Goal: Transaction & Acquisition: Download file/media

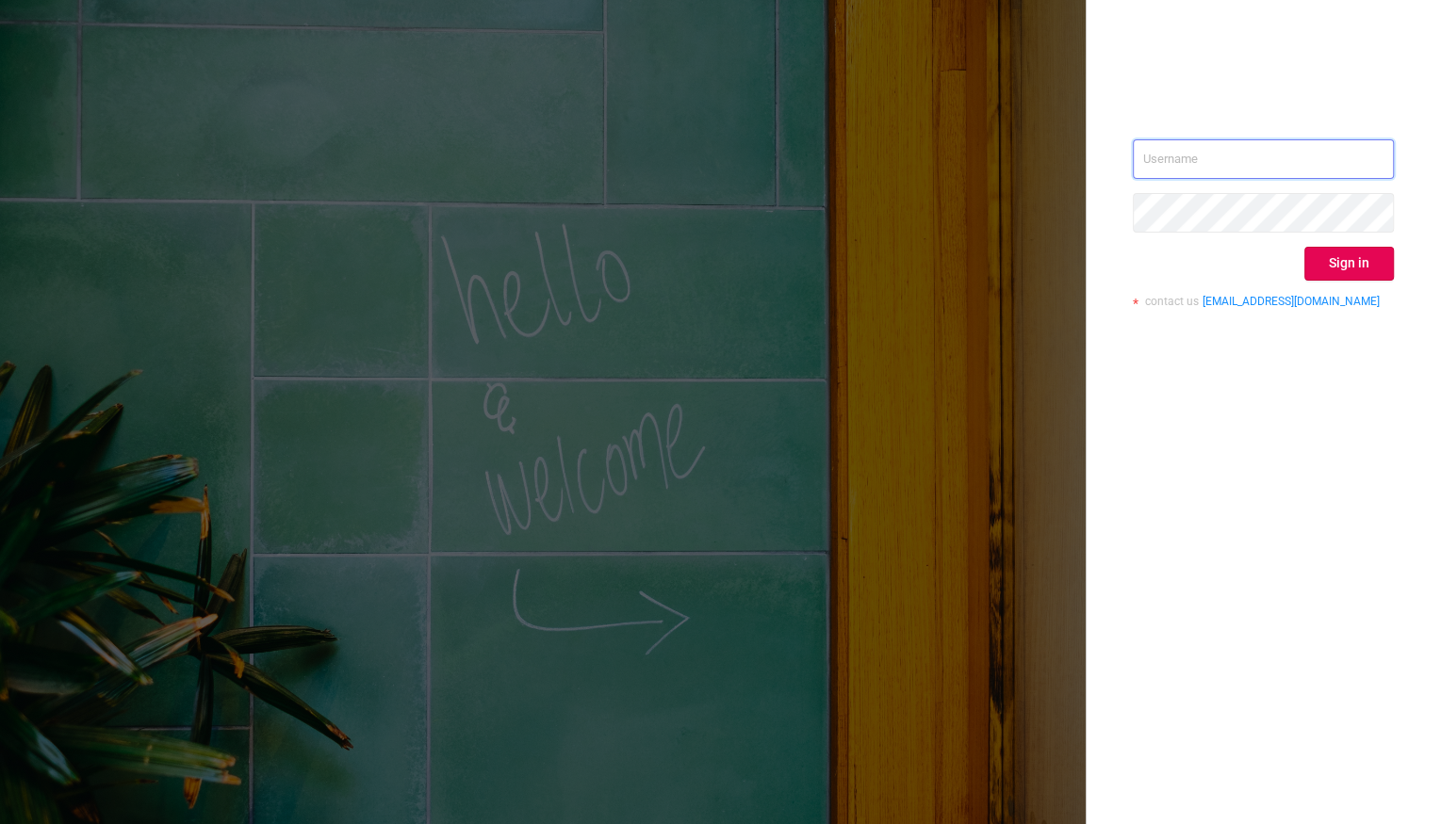
click at [1227, 155] on input "text" at bounding box center [1263, 159] width 261 height 40
type input "[EMAIL_ADDRESS][DOMAIN_NAME]"
click at [1329, 263] on button "Sign in" at bounding box center [1349, 264] width 90 height 34
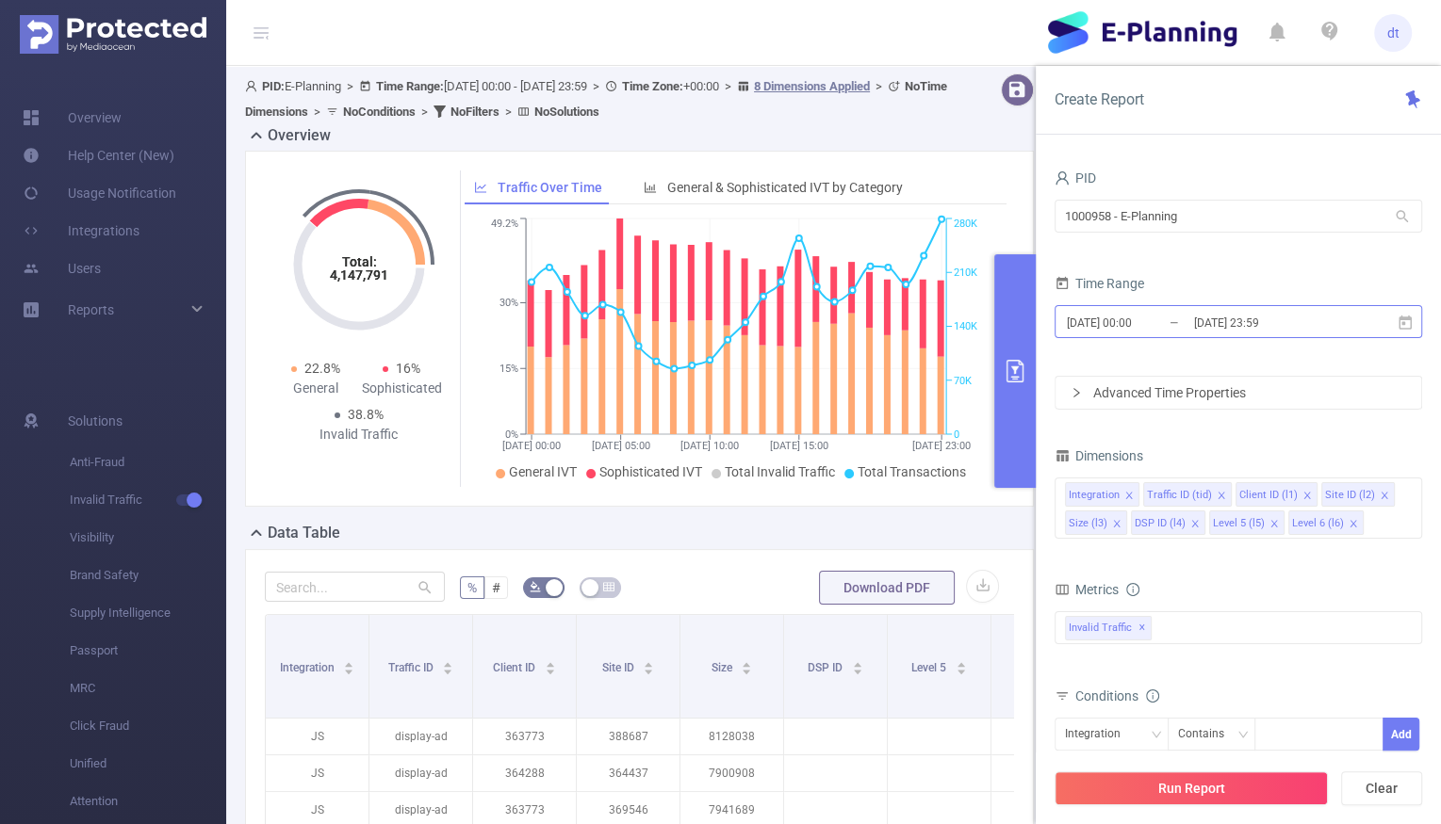
click at [1180, 326] on input "[DATE] 00:00" at bounding box center [1141, 322] width 153 height 25
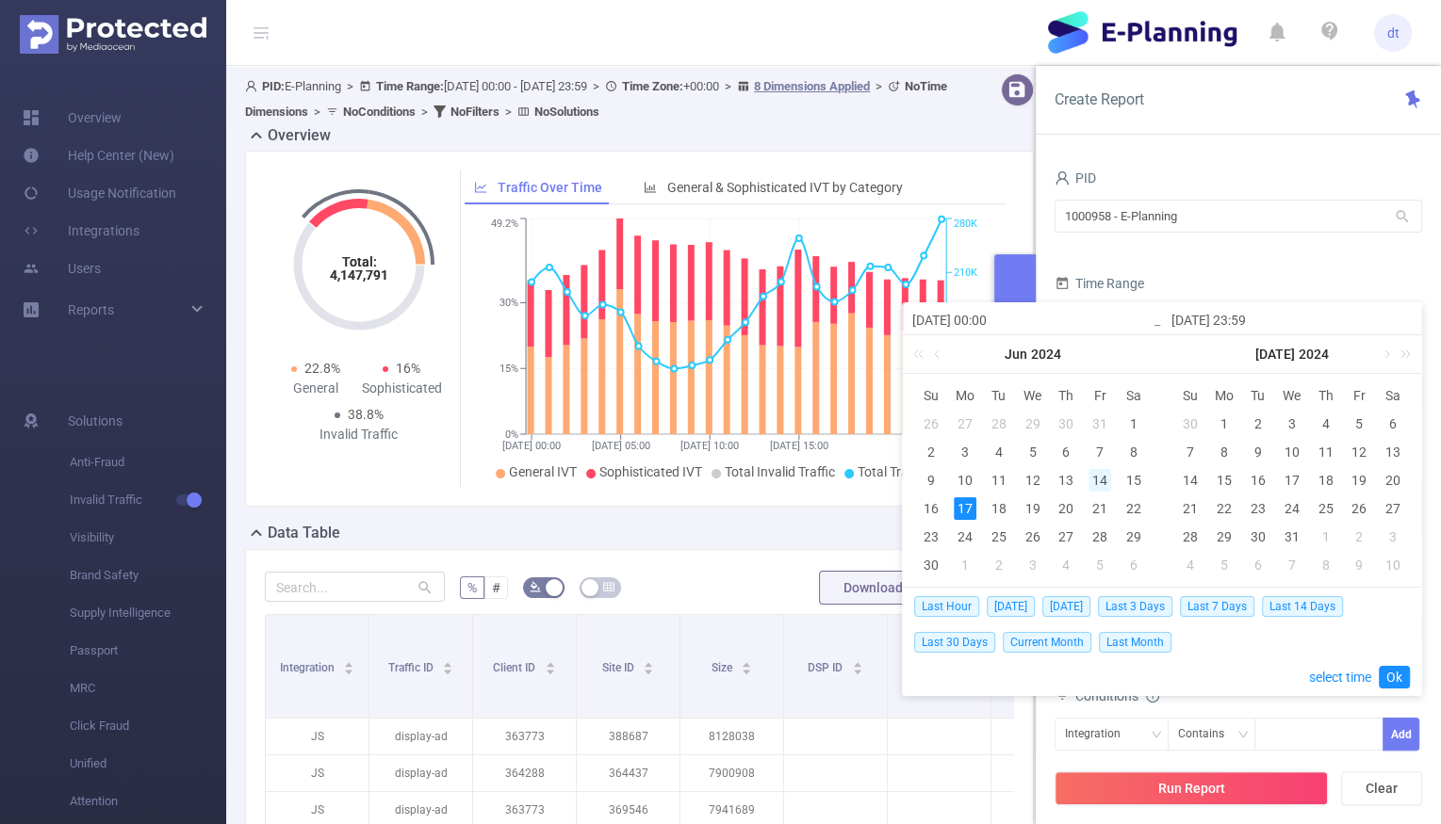
click at [1094, 478] on div "14" at bounding box center [1099, 480] width 23 height 23
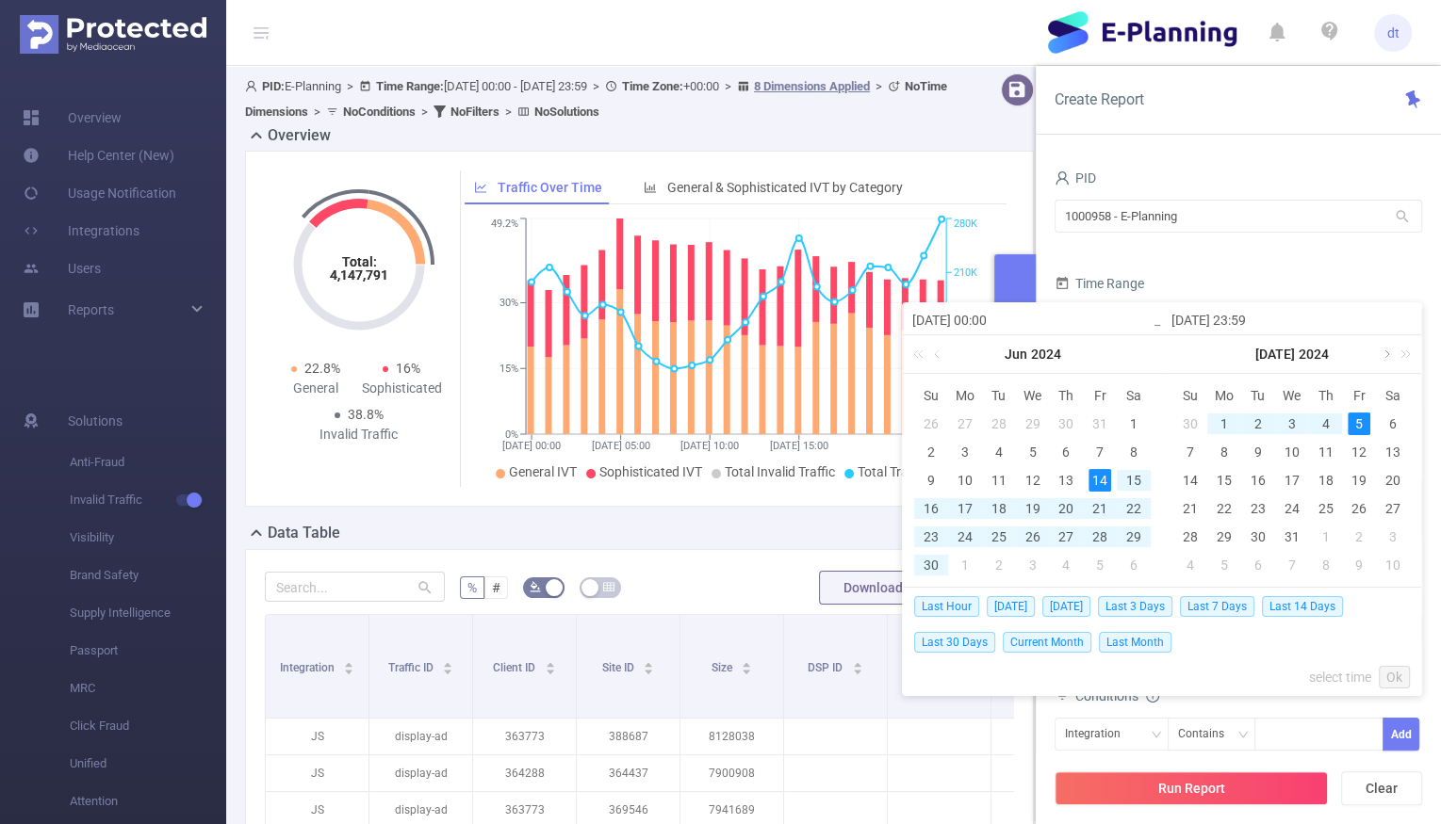
click at [1377, 354] on link at bounding box center [1385, 354] width 17 height 38
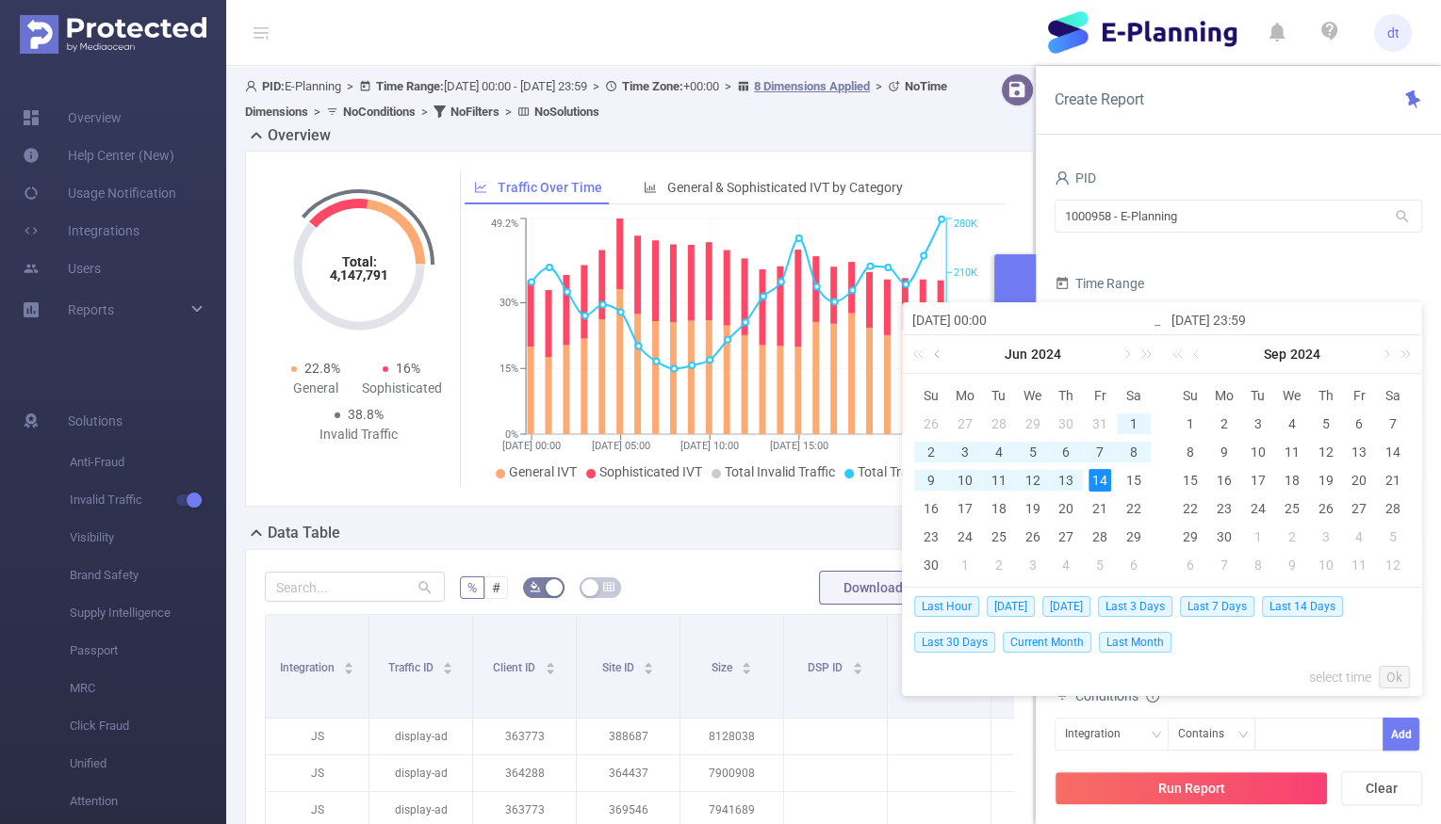
click at [938, 349] on link at bounding box center [938, 354] width 17 height 38
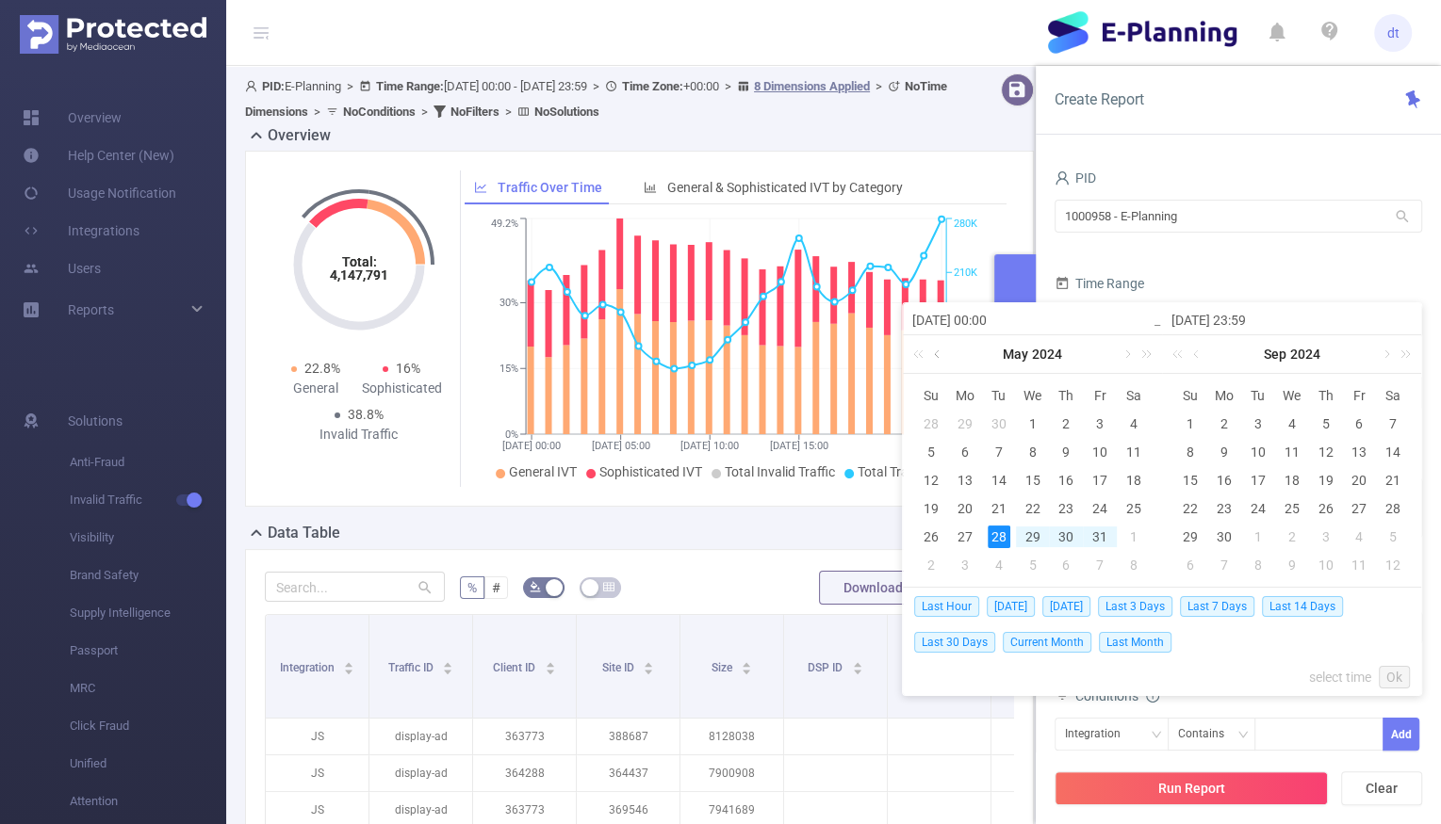
click at [938, 349] on link at bounding box center [938, 354] width 17 height 38
click at [1127, 360] on link at bounding box center [1125, 354] width 17 height 38
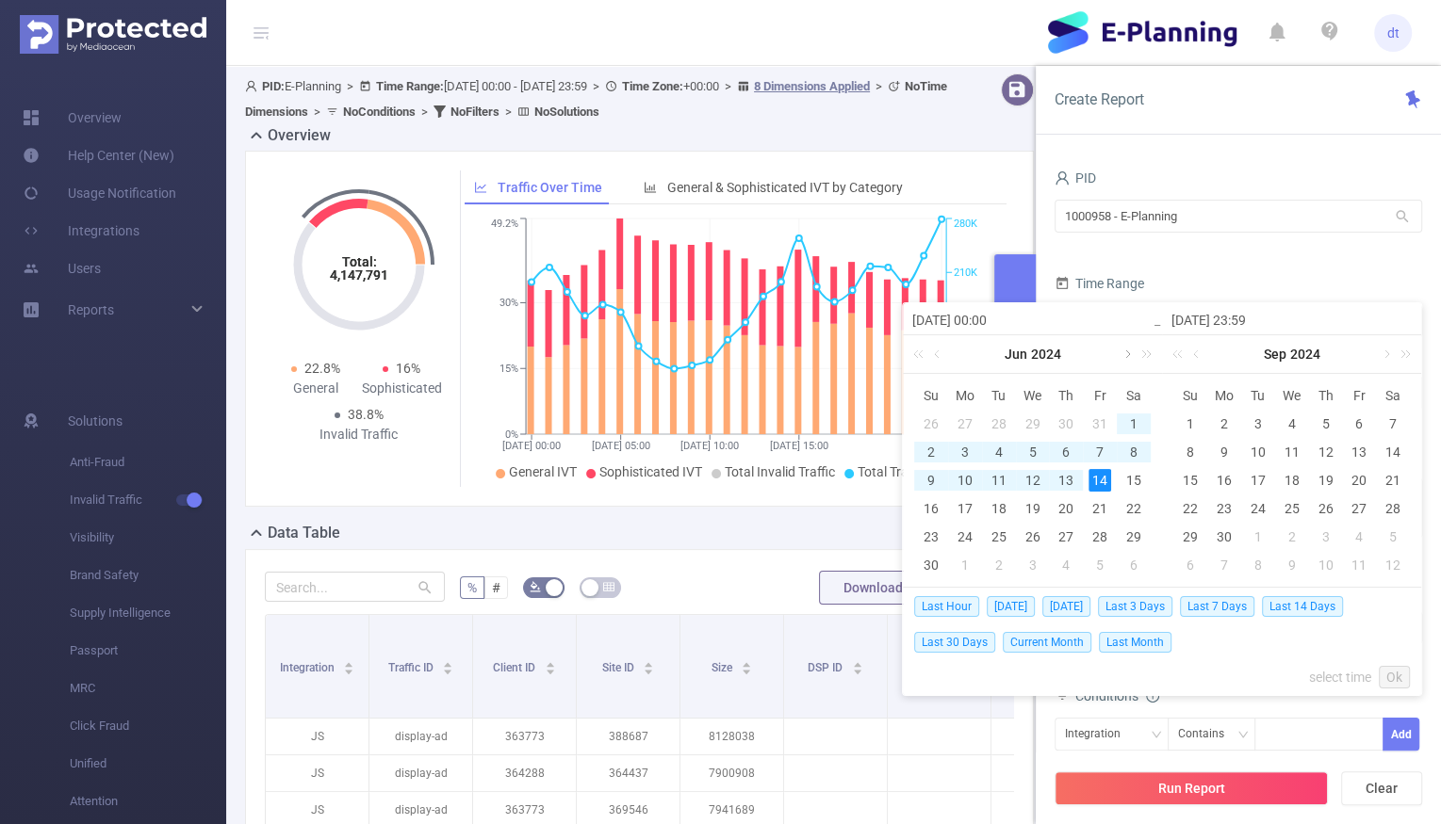
click at [1127, 360] on link at bounding box center [1125, 354] width 17 height 38
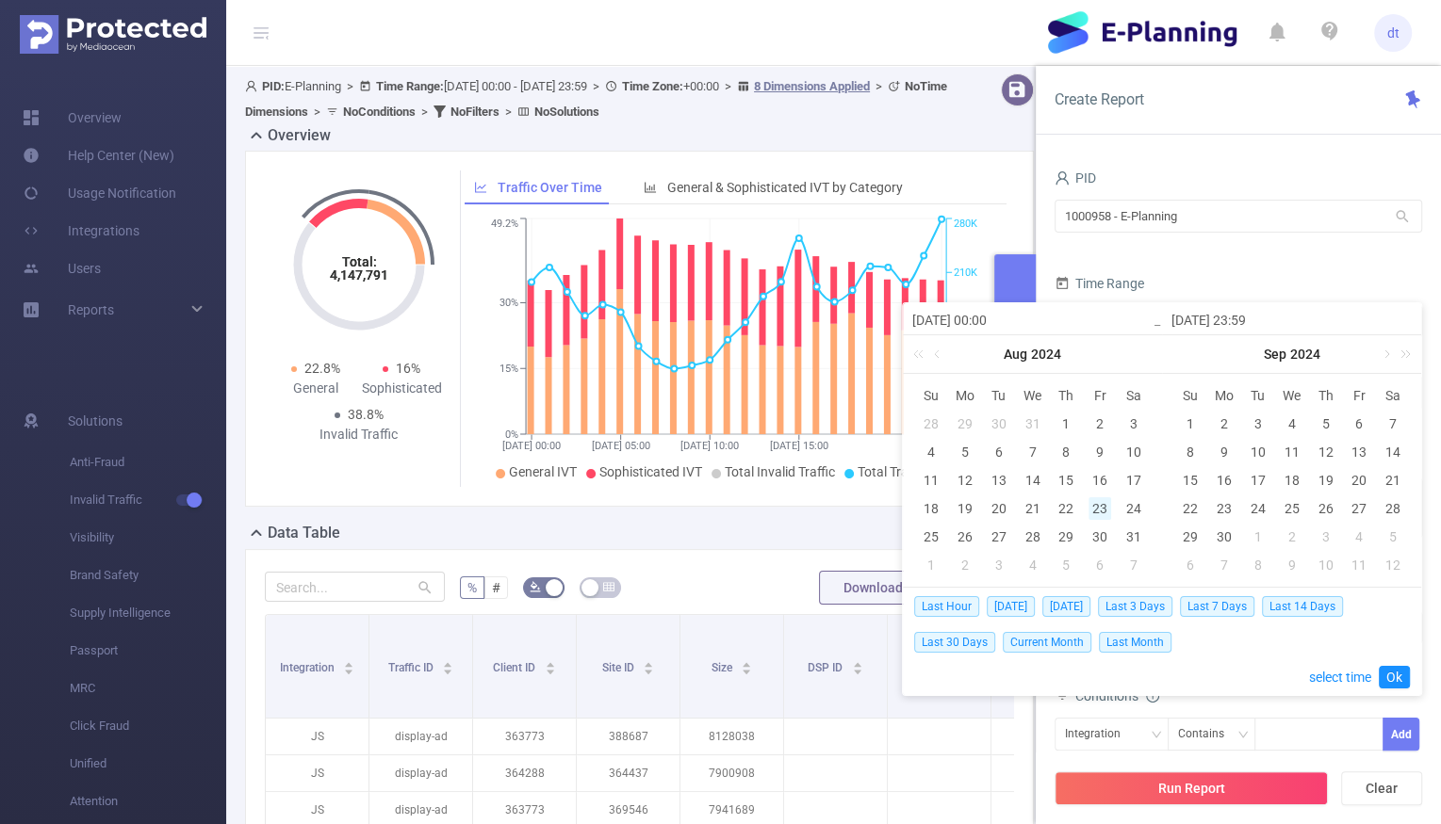
click at [1092, 508] on div "23" at bounding box center [1099, 508] width 23 height 23
type input "[DATE] 00:00"
type input "[DATE] 23:59"
type input "[DATE] 00:00"
type input "[DATE] 23:59"
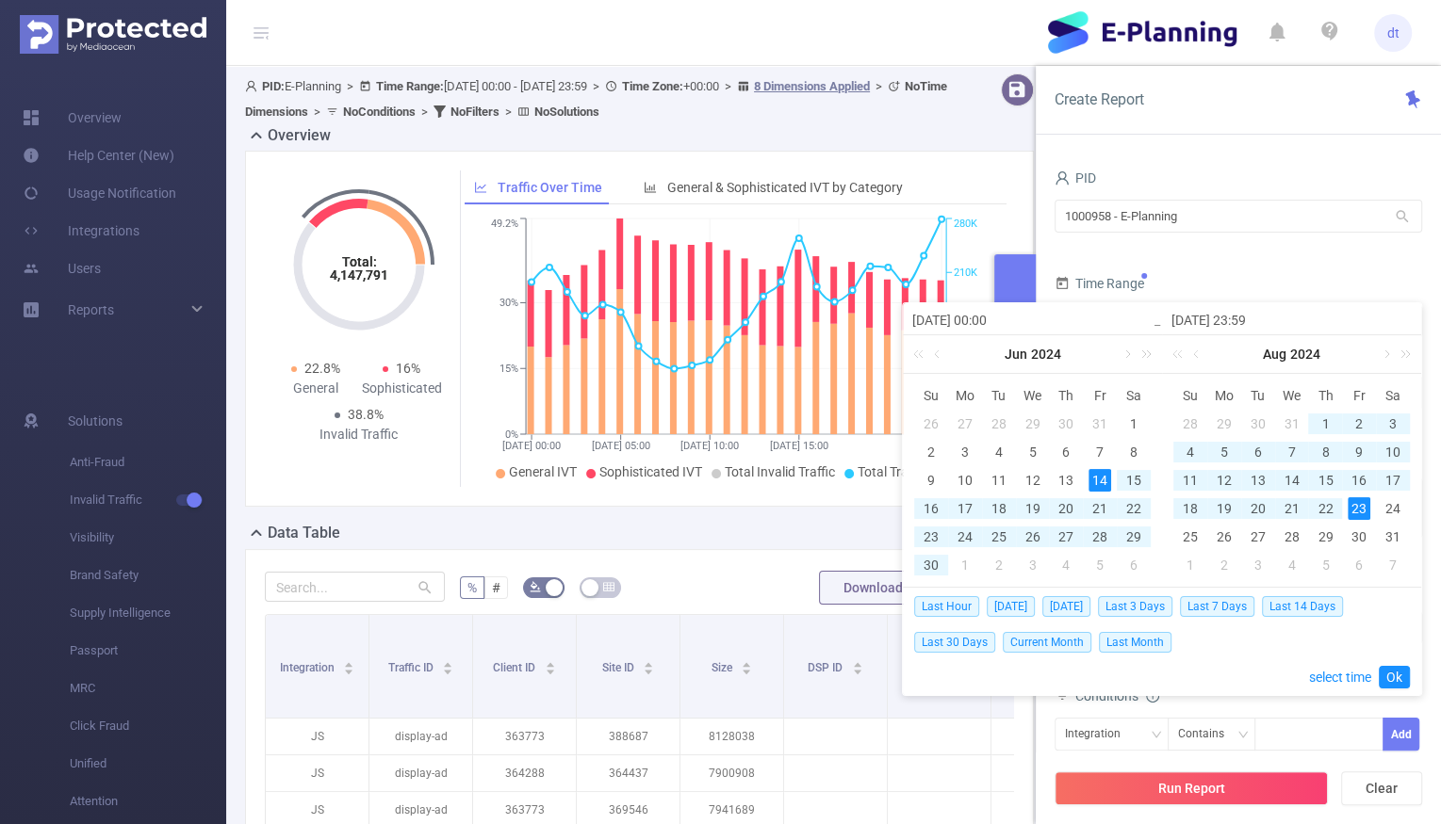
click at [1361, 513] on div "23" at bounding box center [1358, 508] width 23 height 23
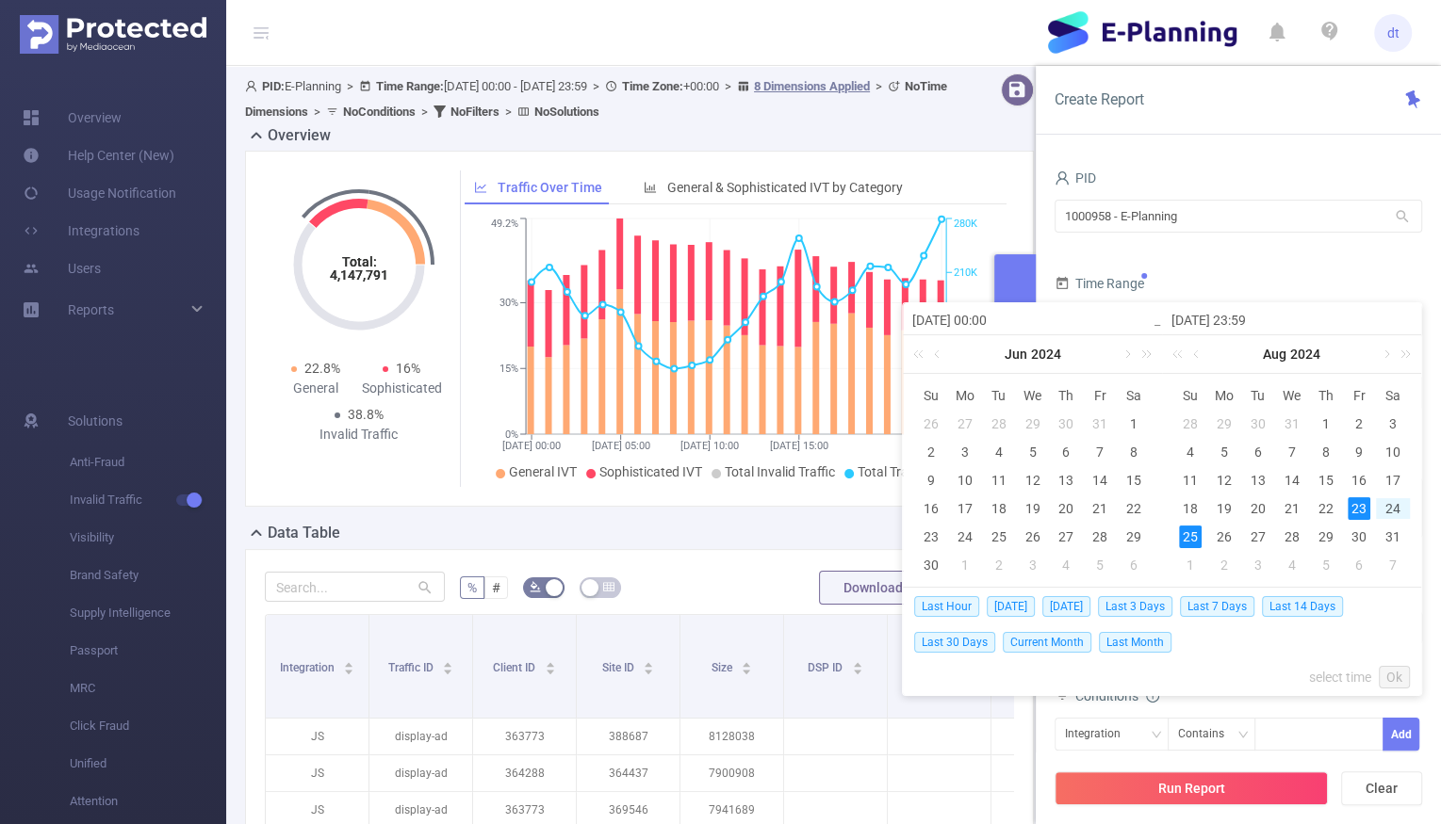
click at [1200, 528] on div "25" at bounding box center [1190, 537] width 23 height 23
type input "[DATE] 00:00"
type input "[DATE] 23:59"
type input "[DATE] 00:00"
type input "[DATE] 23:59"
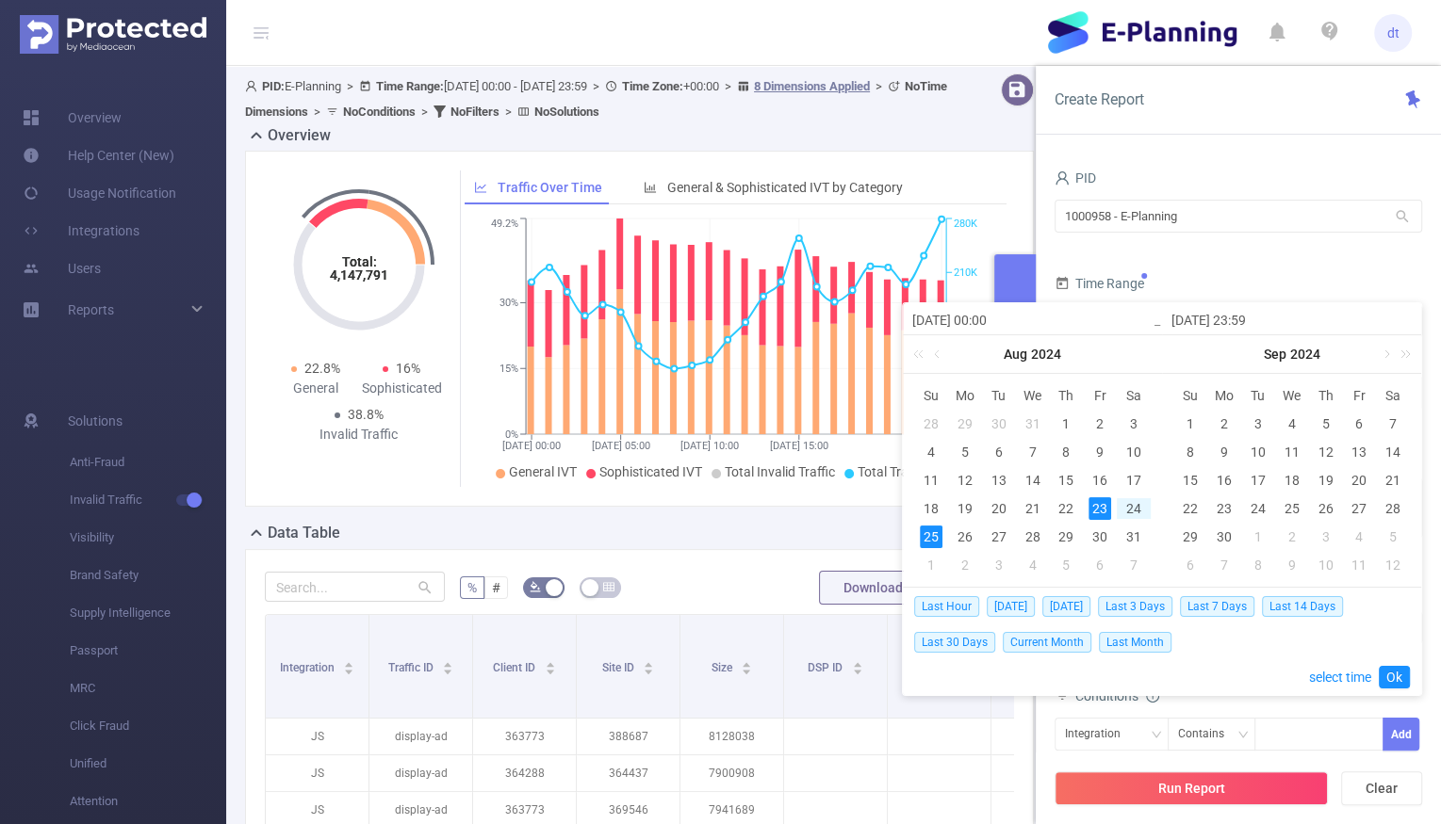
click at [1097, 508] on div "23" at bounding box center [1099, 508] width 23 height 23
click at [967, 533] on div "26" at bounding box center [964, 537] width 23 height 23
type input "[DATE] 23:59"
click at [1408, 350] on link at bounding box center [1402, 354] width 24 height 38
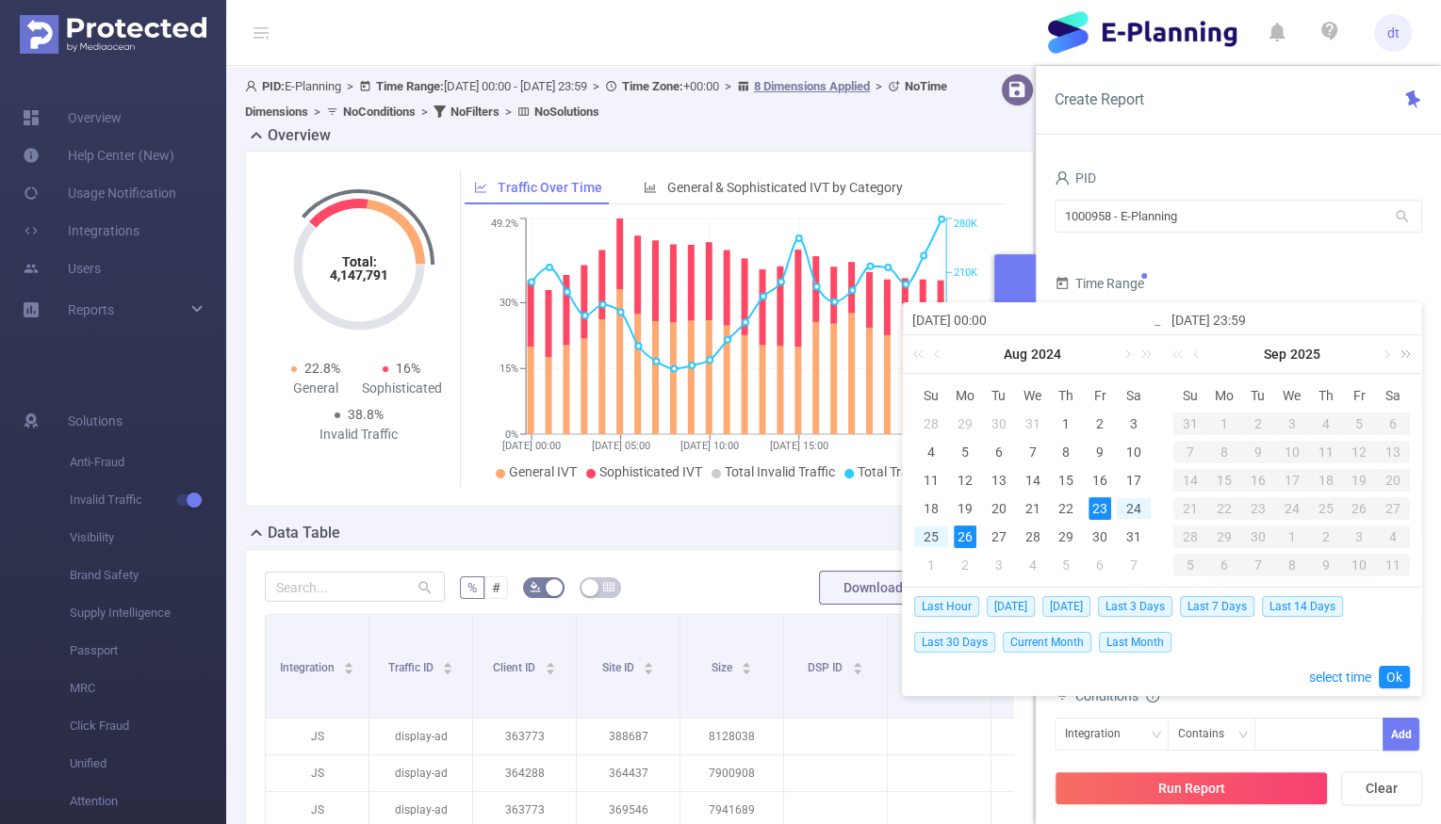
click at [1408, 350] on link at bounding box center [1402, 354] width 24 height 38
click at [1175, 357] on link at bounding box center [1180, 354] width 24 height 38
click at [1151, 353] on link at bounding box center [1143, 354] width 24 height 38
click at [1092, 509] on div "22" at bounding box center [1099, 508] width 23 height 23
click at [966, 529] on div "25" at bounding box center [964, 537] width 23 height 23
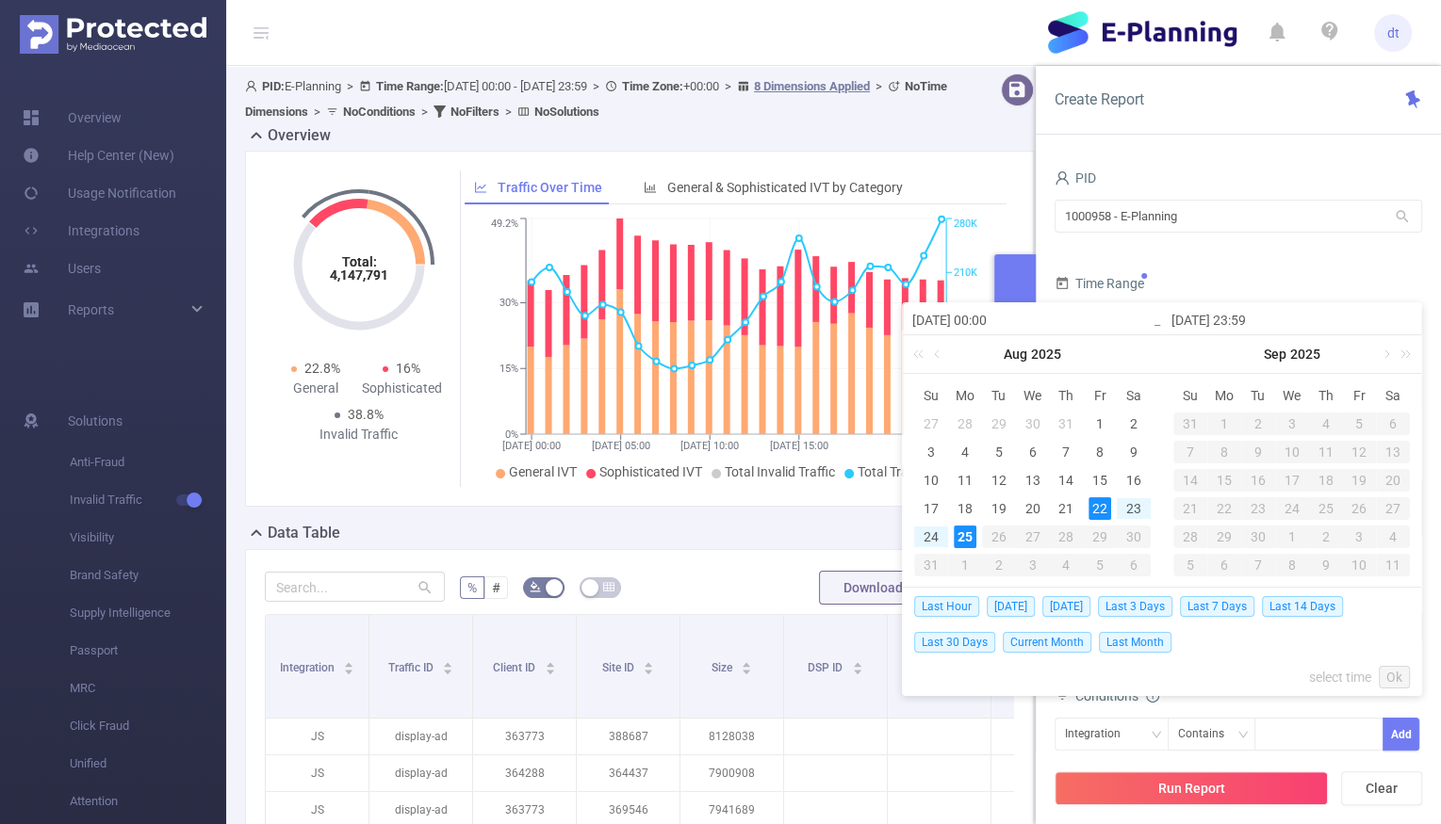
type input "[DATE] 00:00"
type input "[DATE] 15:00"
type input "[DATE] 00:00"
type input "[DATE] 15:00"
click at [1401, 681] on link "Ok" at bounding box center [1393, 677] width 31 height 23
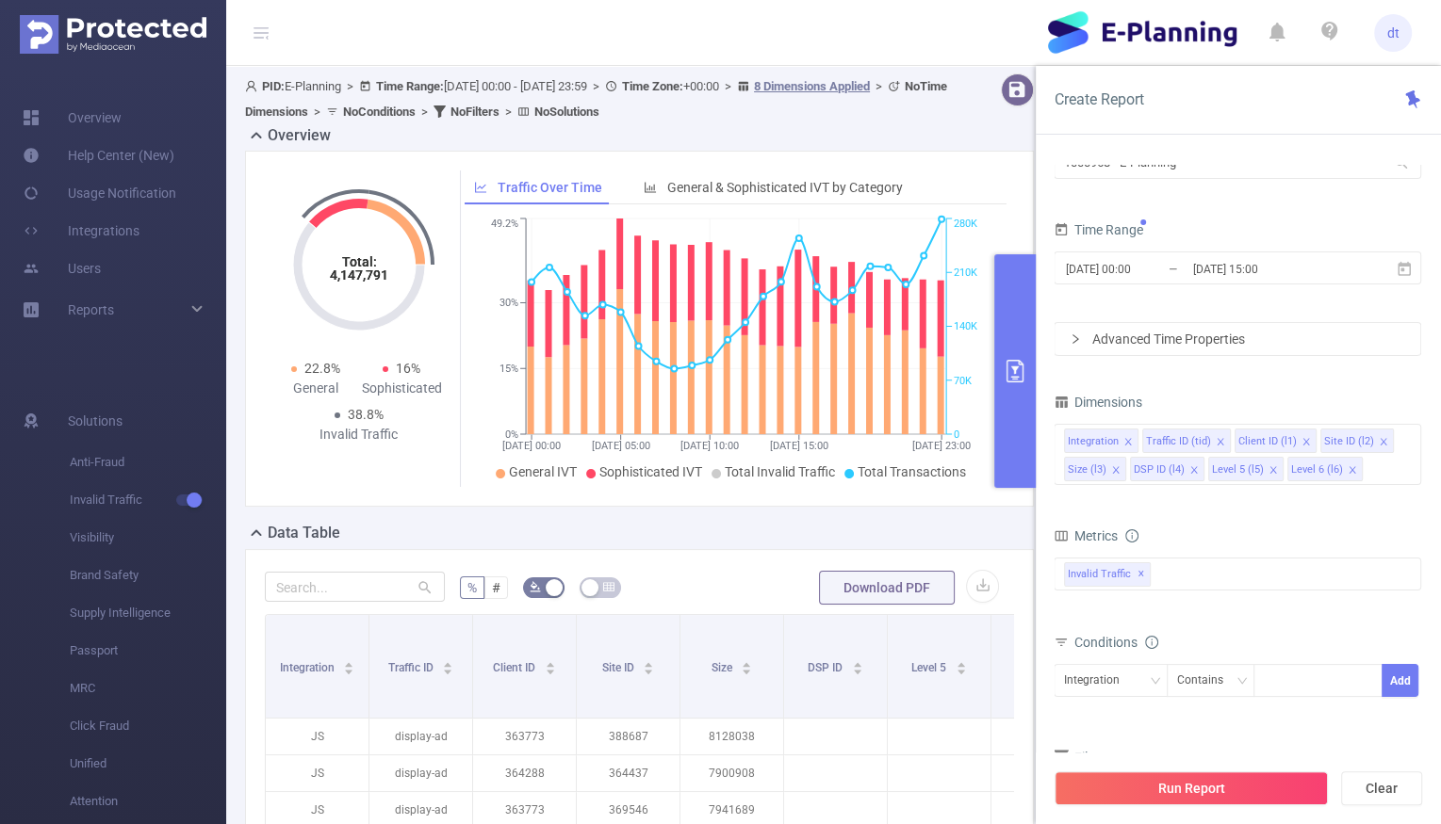
click at [1270, 334] on div "Advanced Time Properties" at bounding box center [1237, 339] width 366 height 32
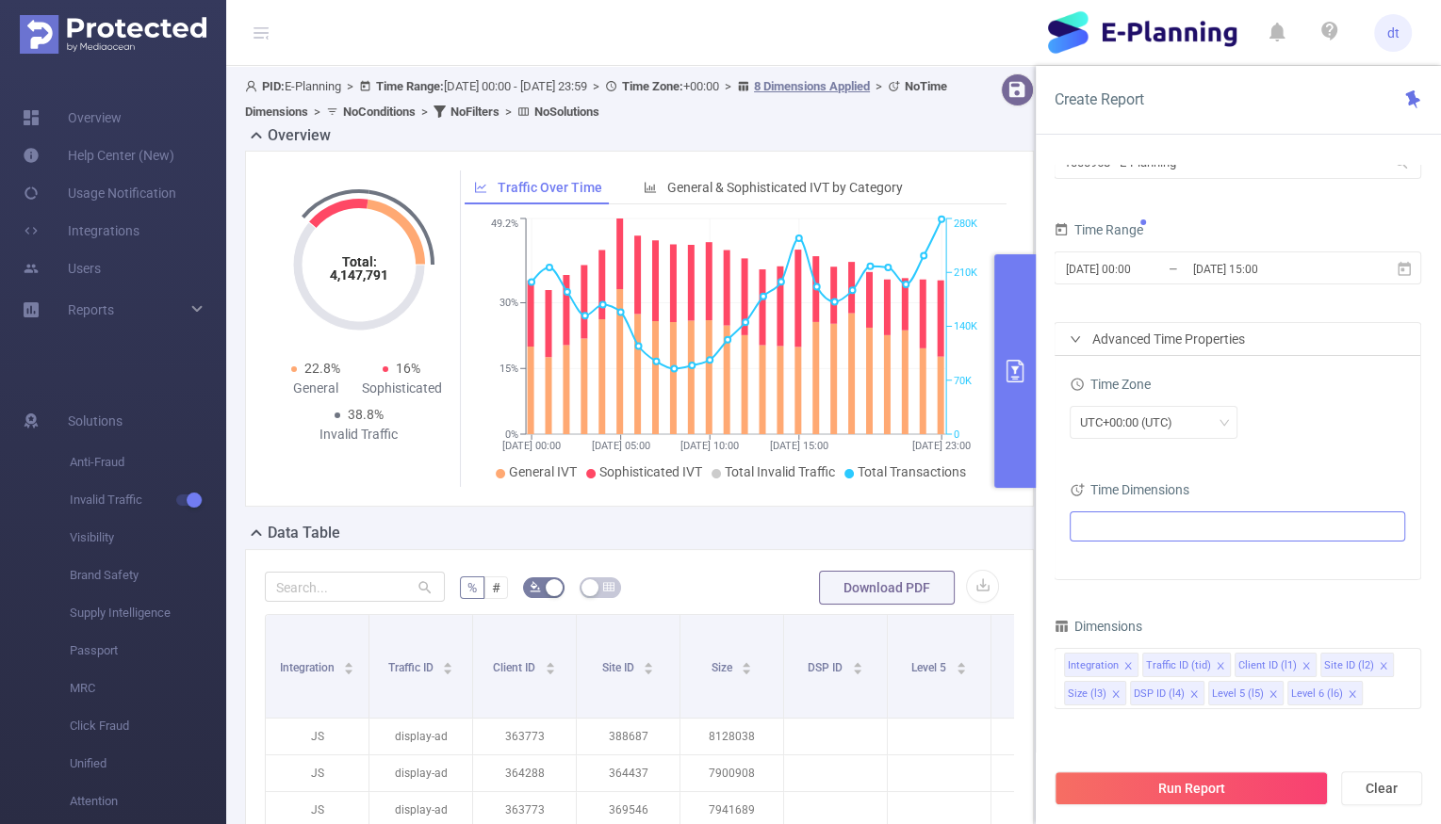
click at [1143, 514] on ul at bounding box center [1230, 527] width 310 height 28
click at [1101, 558] on span at bounding box center [1102, 559] width 15 height 15
click at [1130, 460] on div "Time Zone UTC+00:00 (UTC) Time Dimensions Date" at bounding box center [1237, 467] width 366 height 223
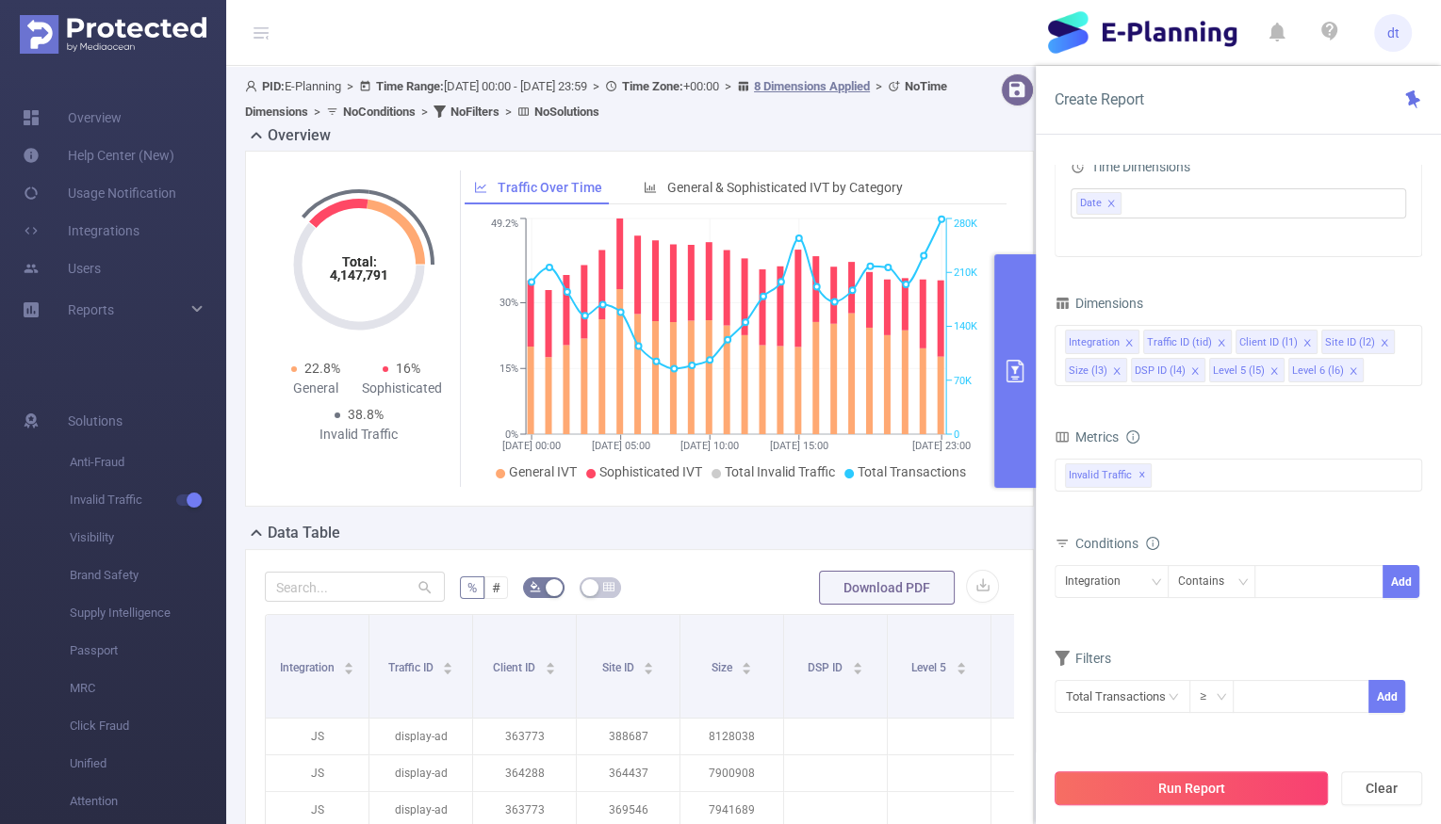
click at [1171, 778] on button "Run Report" at bounding box center [1190, 789] width 273 height 34
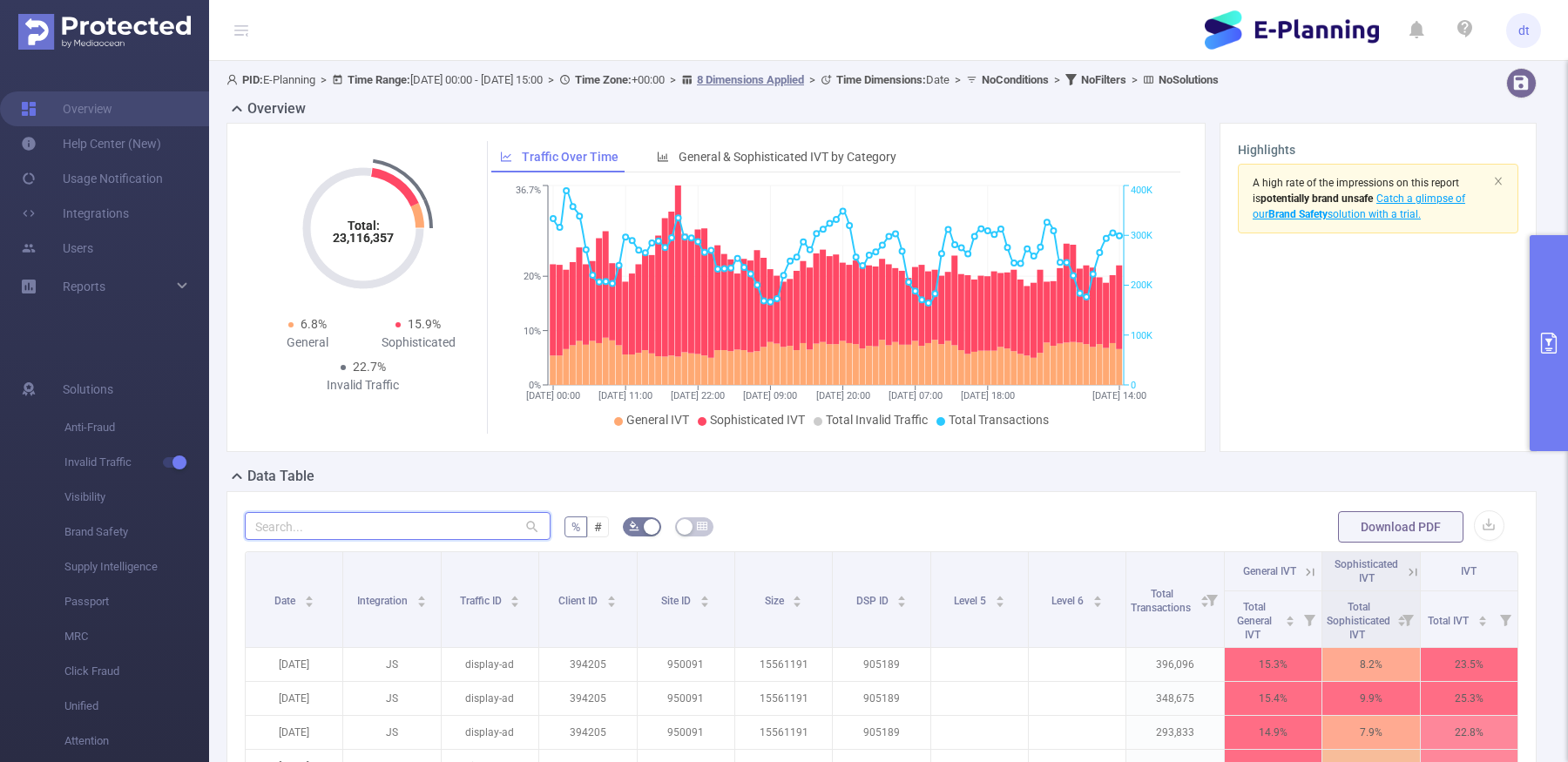
click at [476, 527] on input "text" at bounding box center [398, 526] width 306 height 28
paste input "928178"
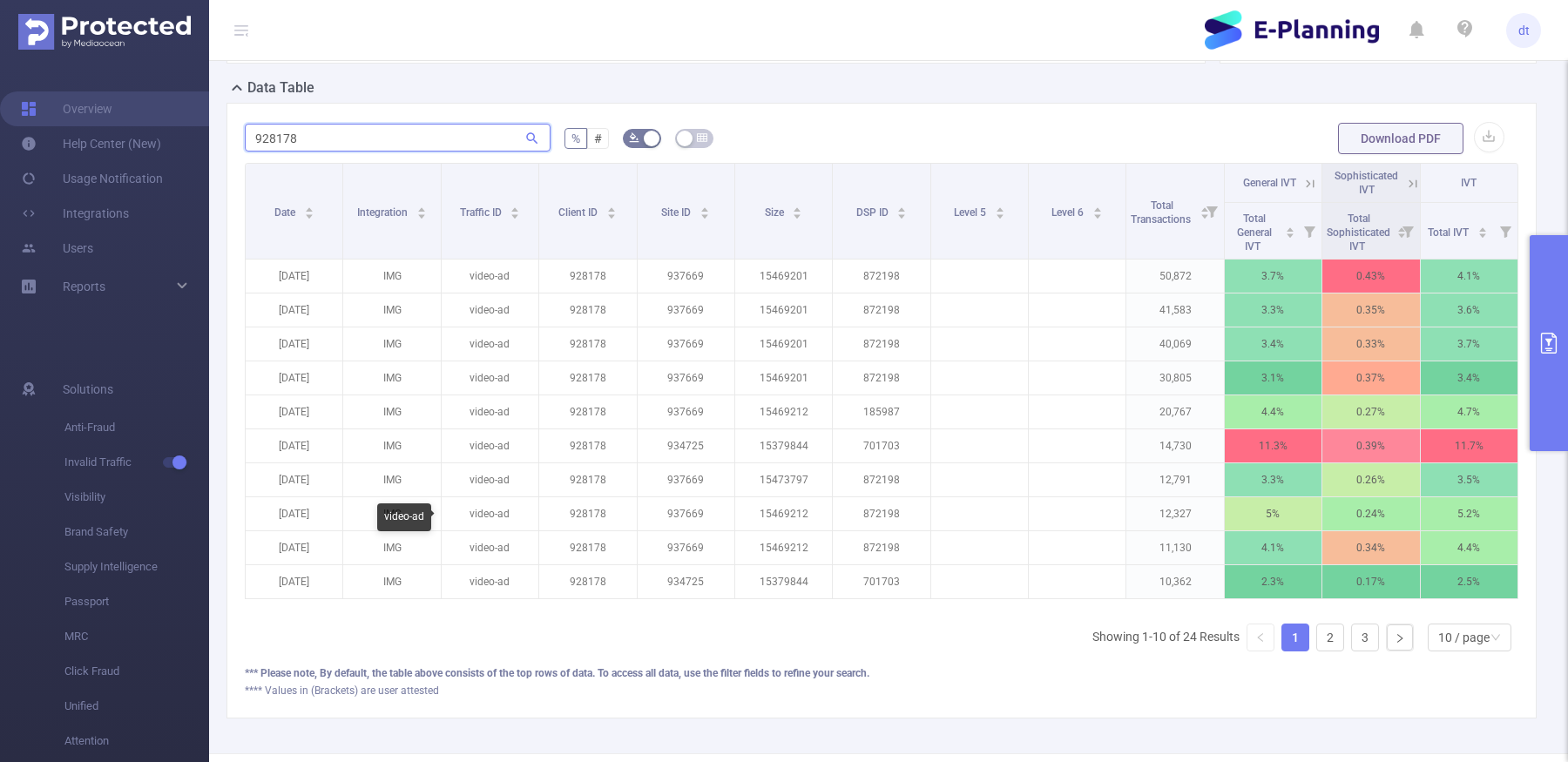
scroll to position [447, 0]
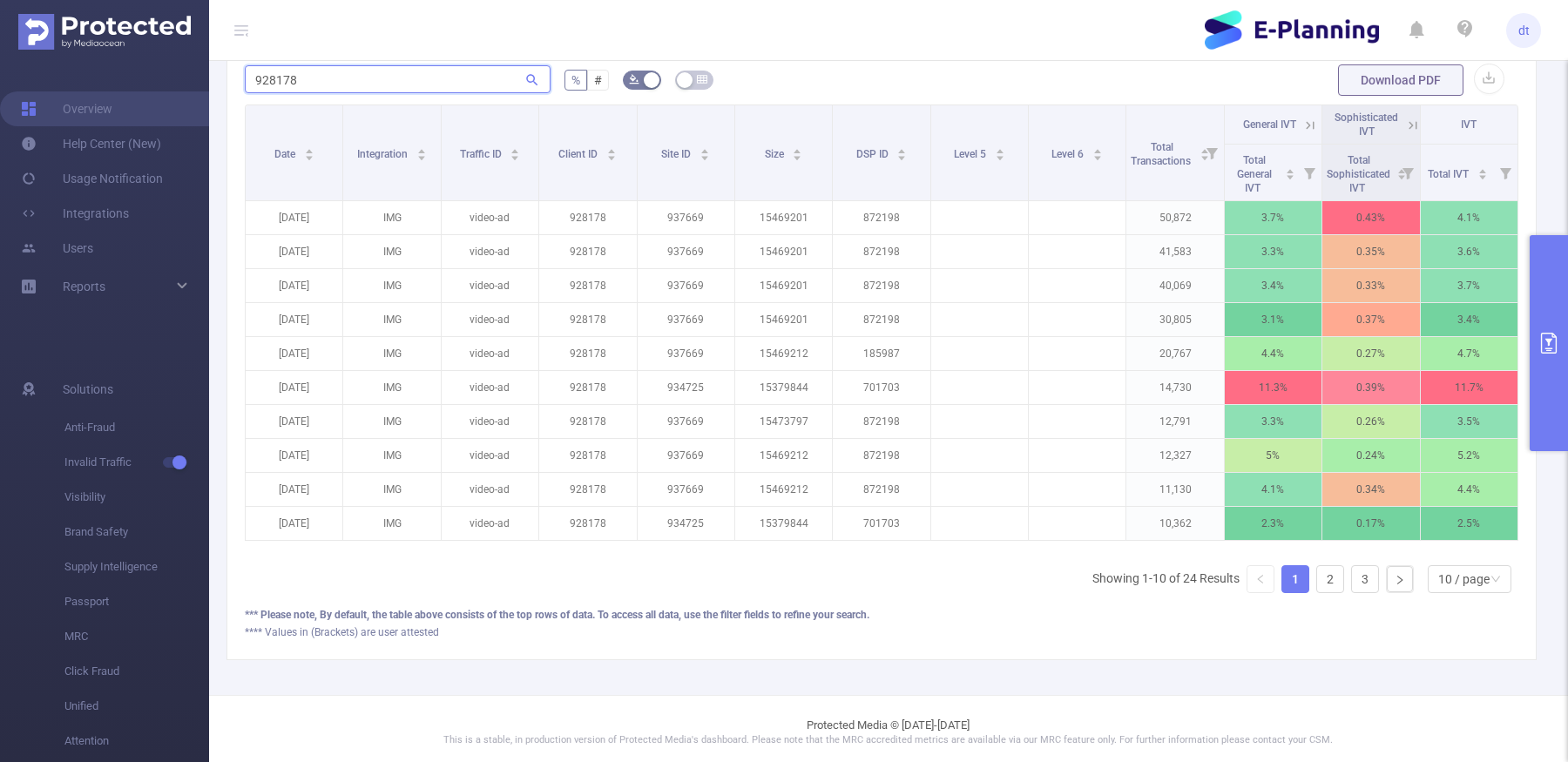
type input "928178"
click at [1331, 313] on button "primary" at bounding box center [1548, 343] width 38 height 216
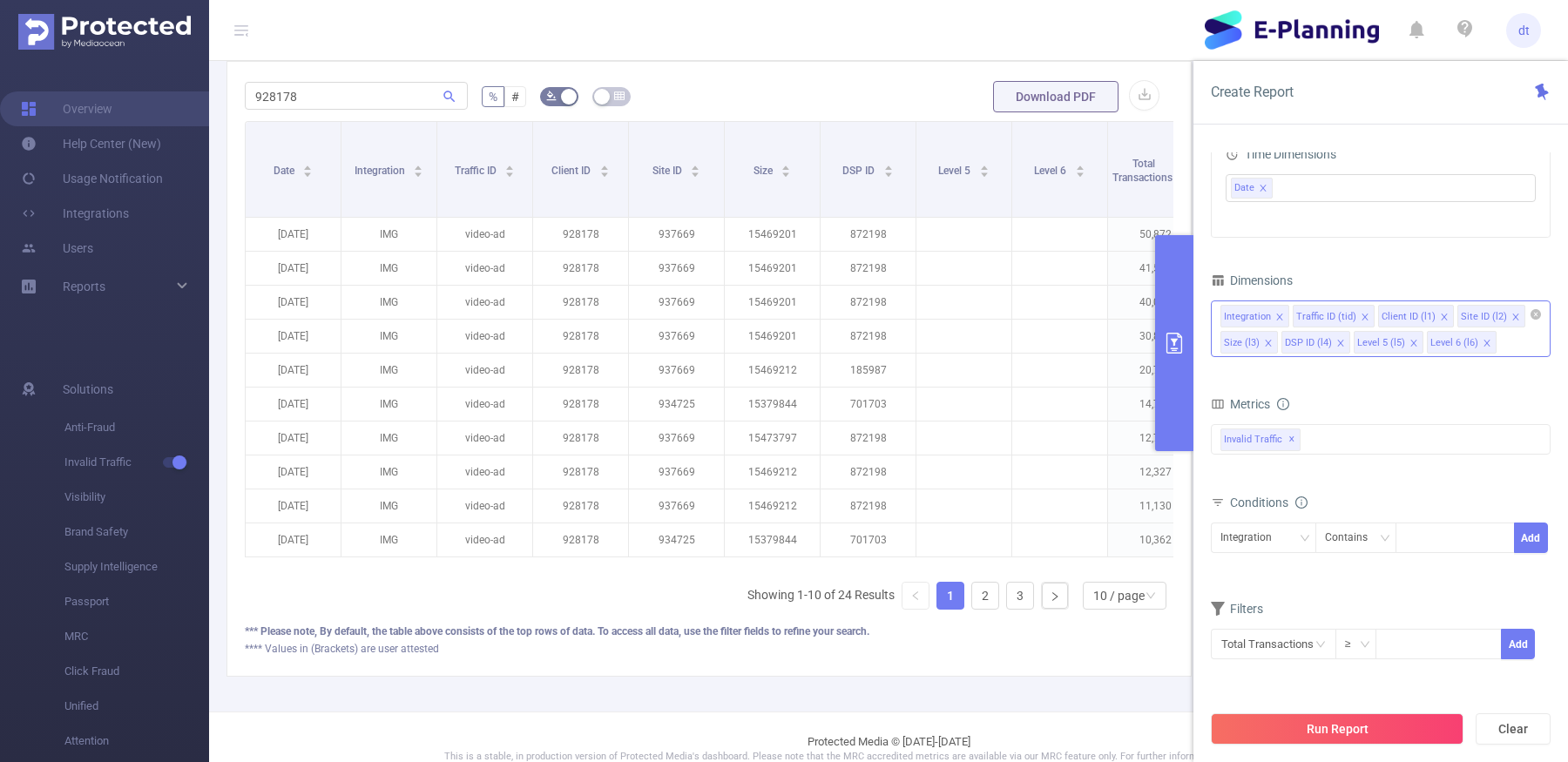
click at [1331, 339] on icon "icon: close" at bounding box center [1340, 343] width 8 height 8
click at [1331, 339] on icon "icon: close" at bounding box center [1341, 343] width 8 height 8
click at [1268, 339] on icon "icon: close" at bounding box center [1268, 343] width 8 height 8
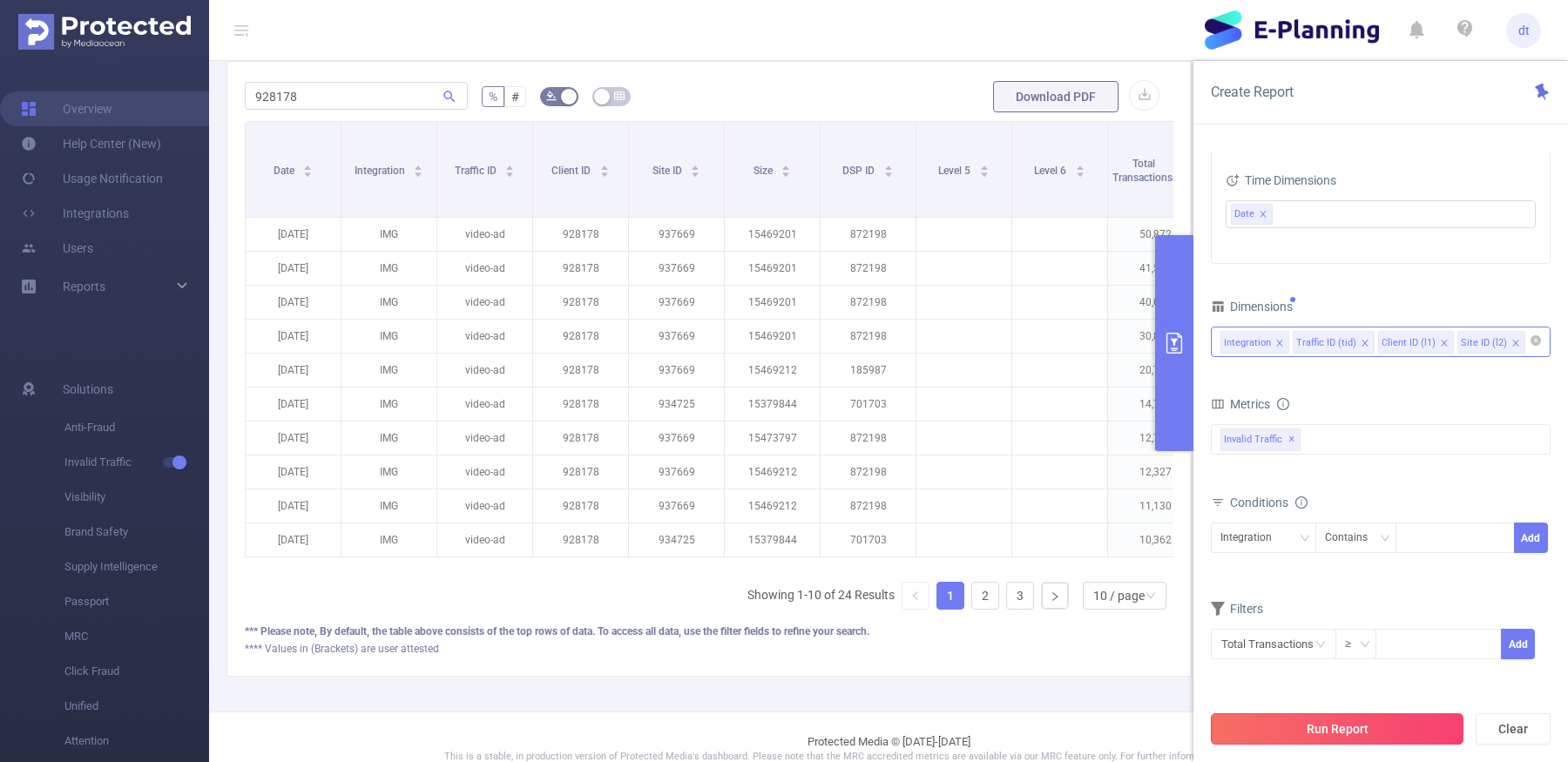
click at [1331, 721] on button "Run Report" at bounding box center [1337, 730] width 252 height 31
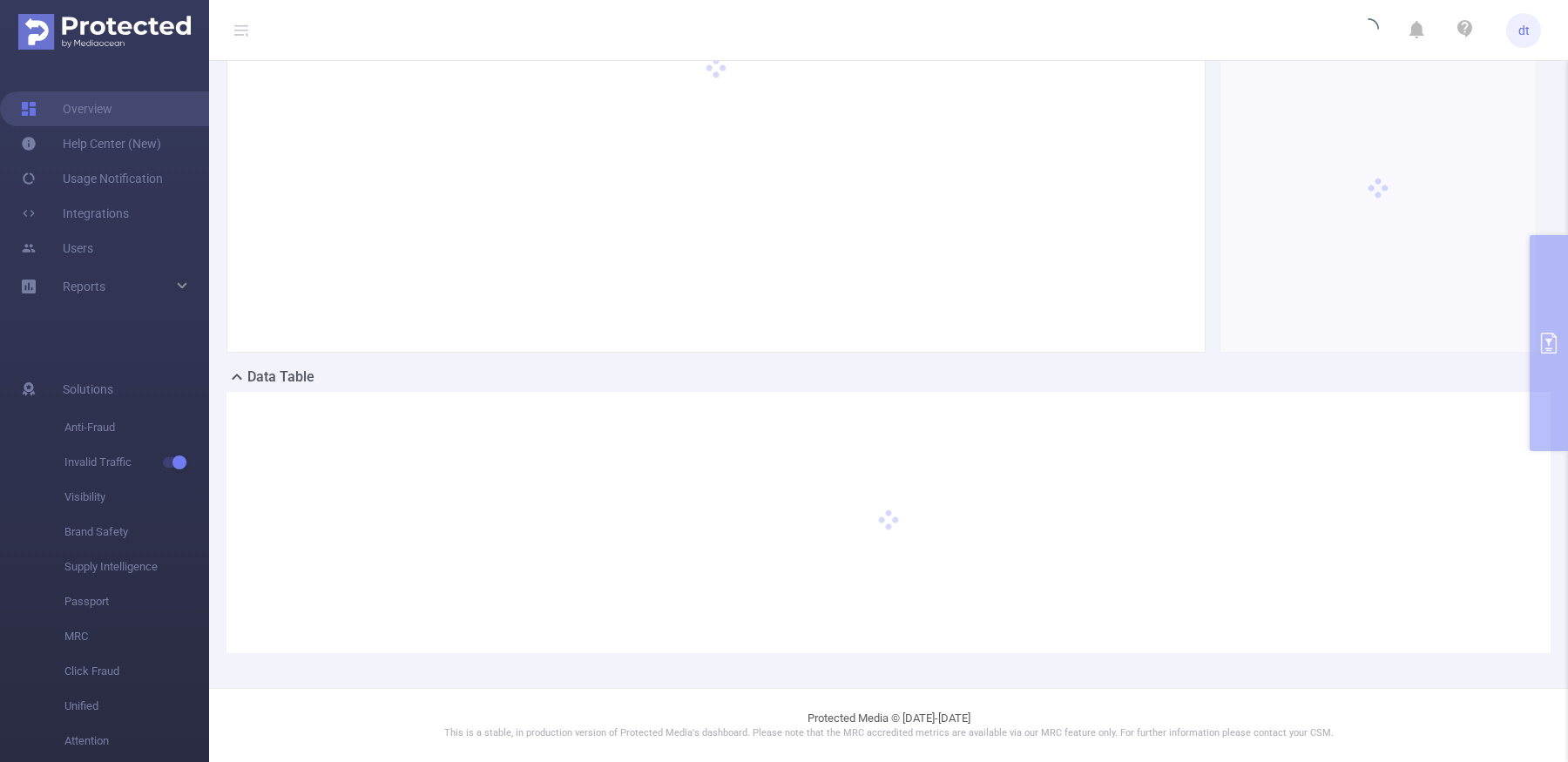
scroll to position [98, 0]
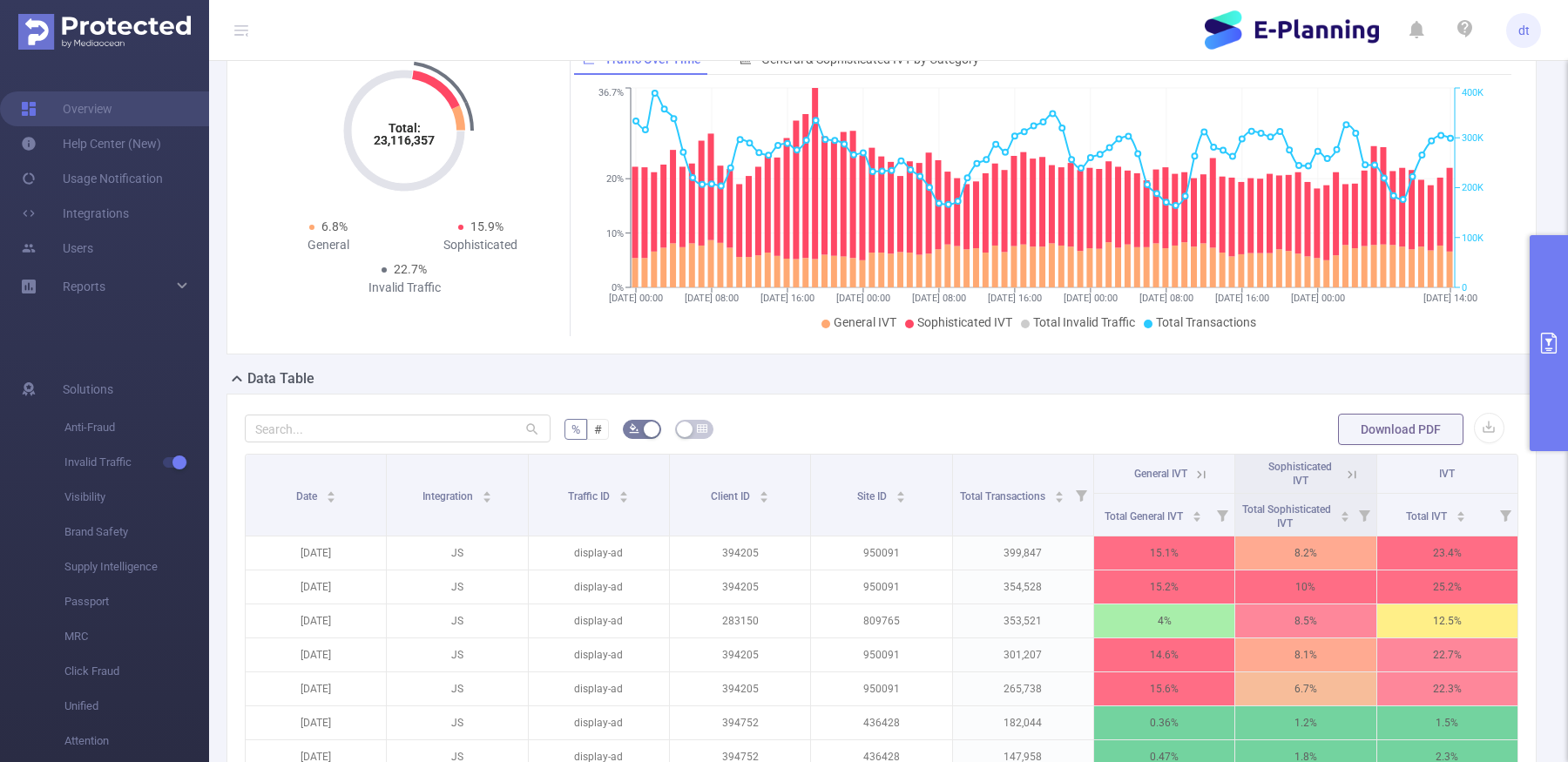
scroll to position [98, 0]
click at [477, 440] on input "text" at bounding box center [398, 428] width 306 height 28
paste input "928178"
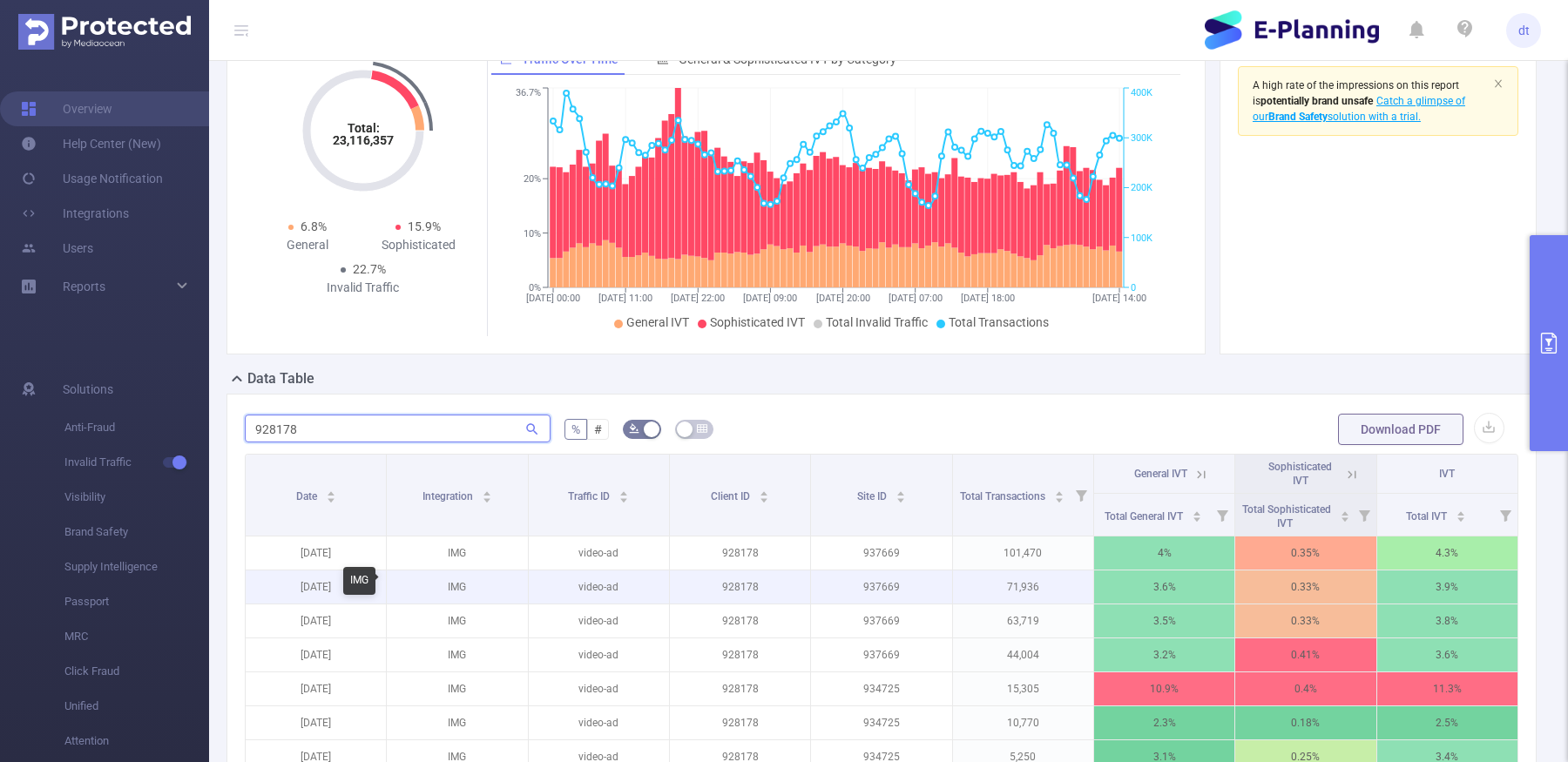
scroll to position [332, 0]
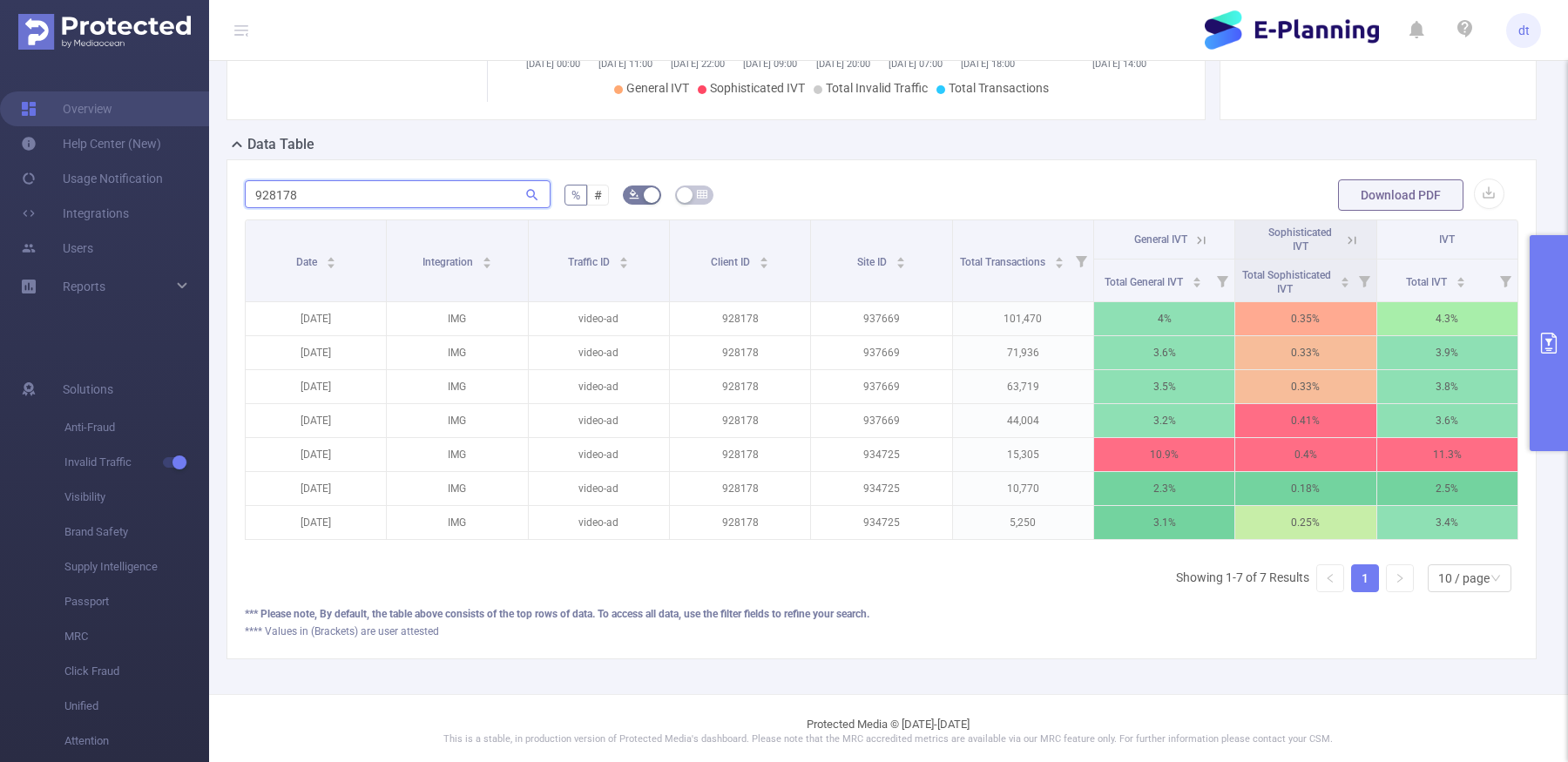
click at [435, 193] on input "928178" at bounding box center [398, 194] width 306 height 28
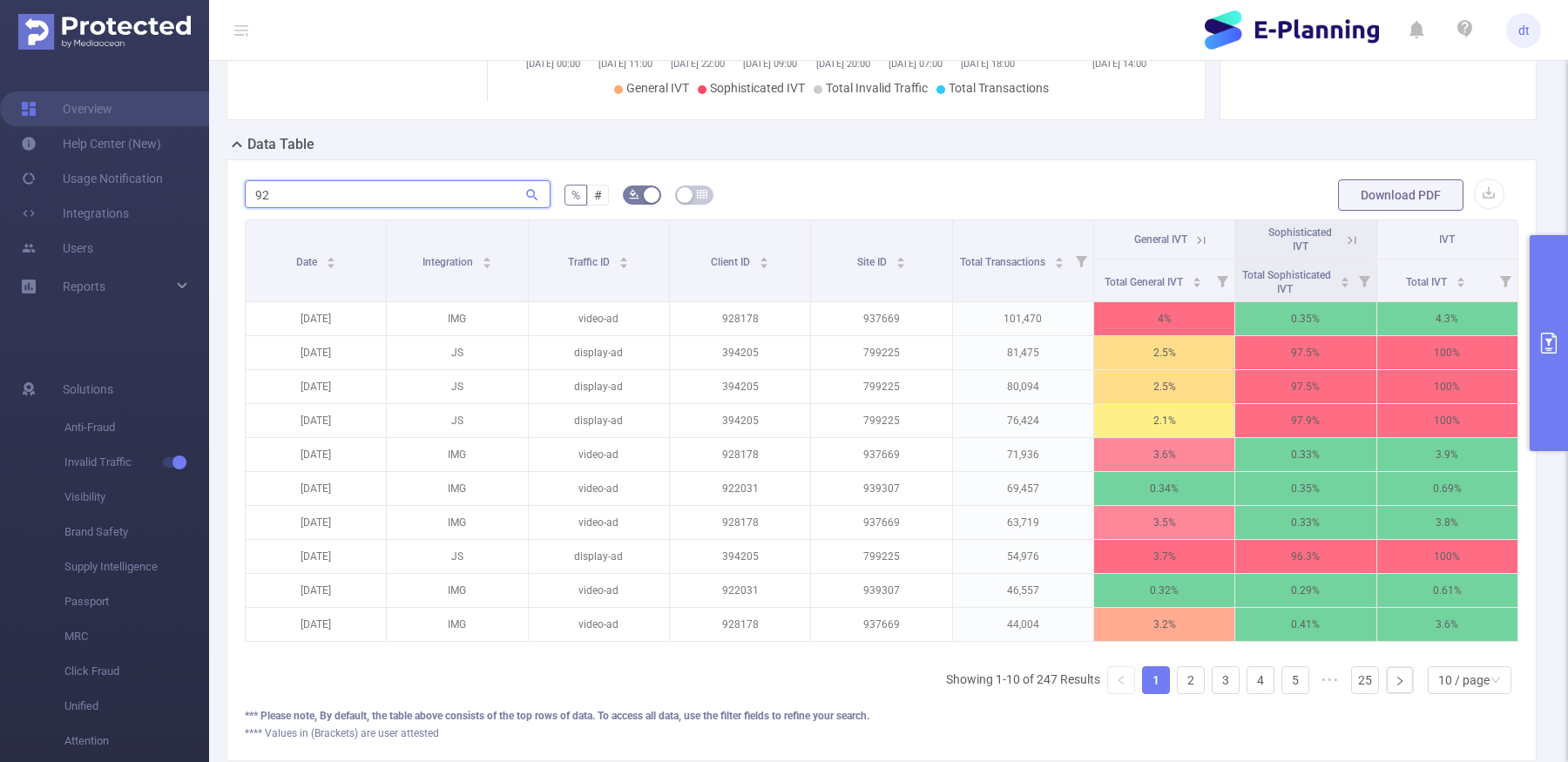
type input "9"
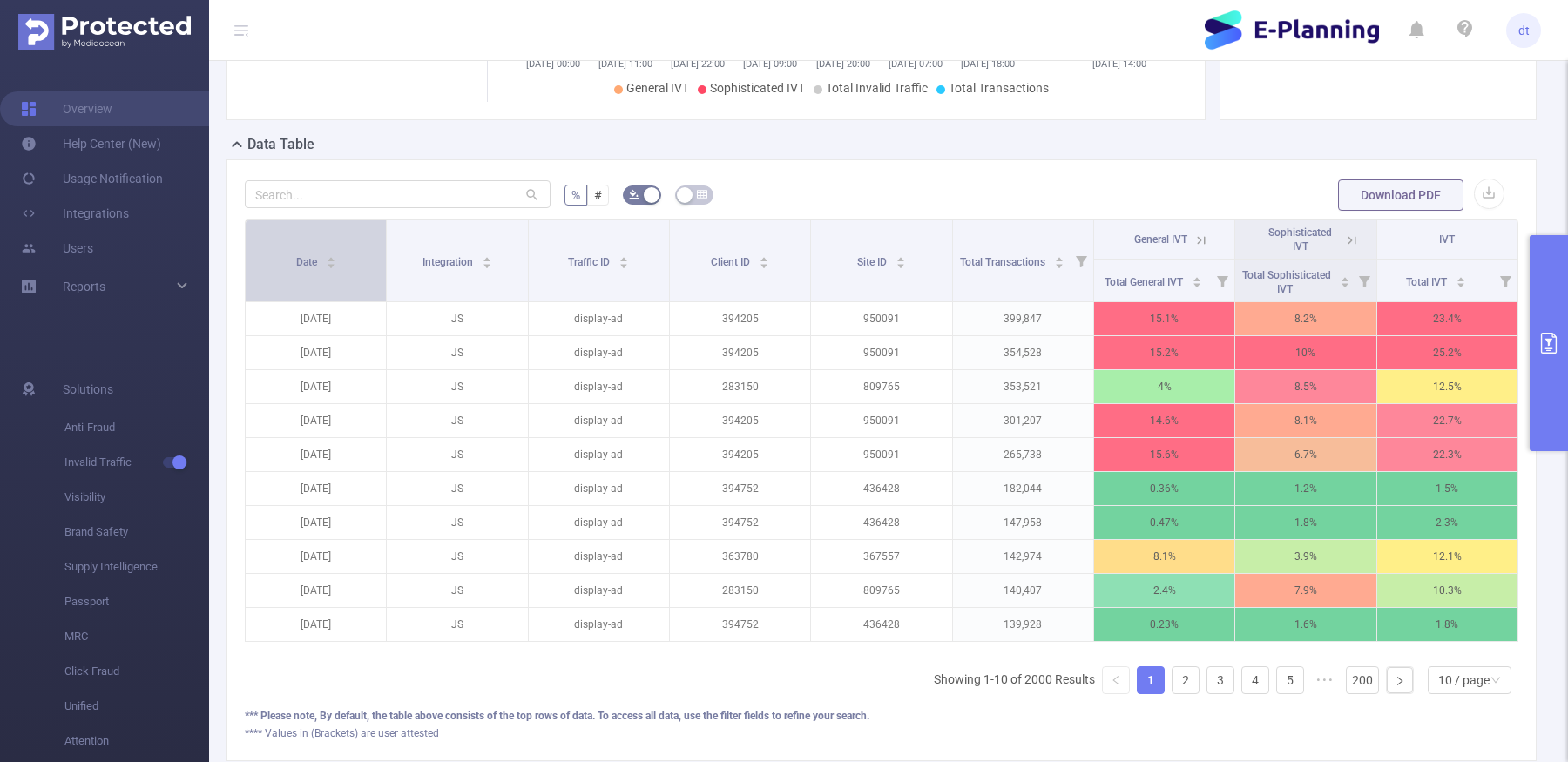
click at [327, 257] on icon "icon: caret-up" at bounding box center [330, 259] width 9 height 9
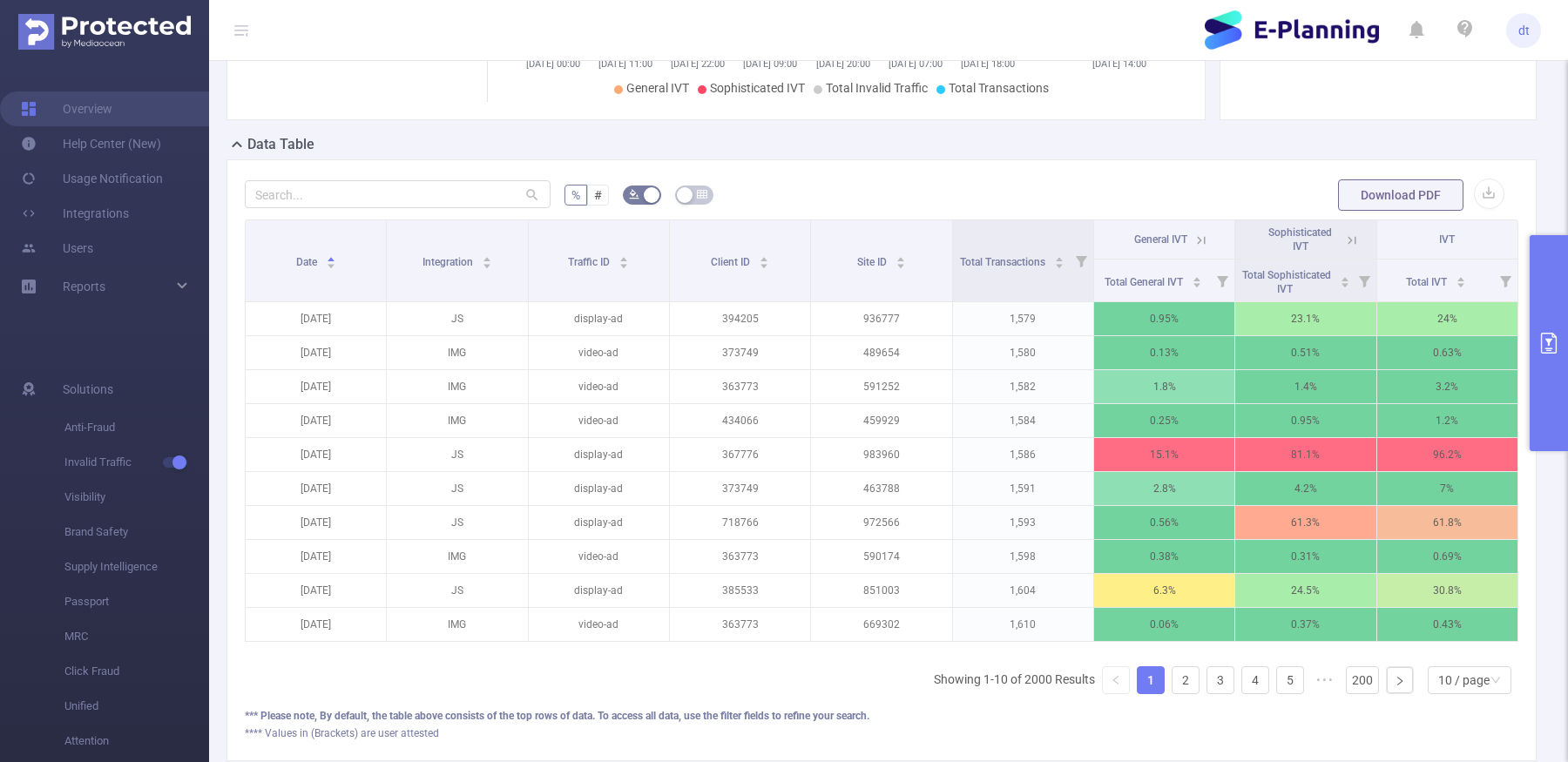
click at [1331, 382] on button "primary" at bounding box center [1548, 343] width 38 height 216
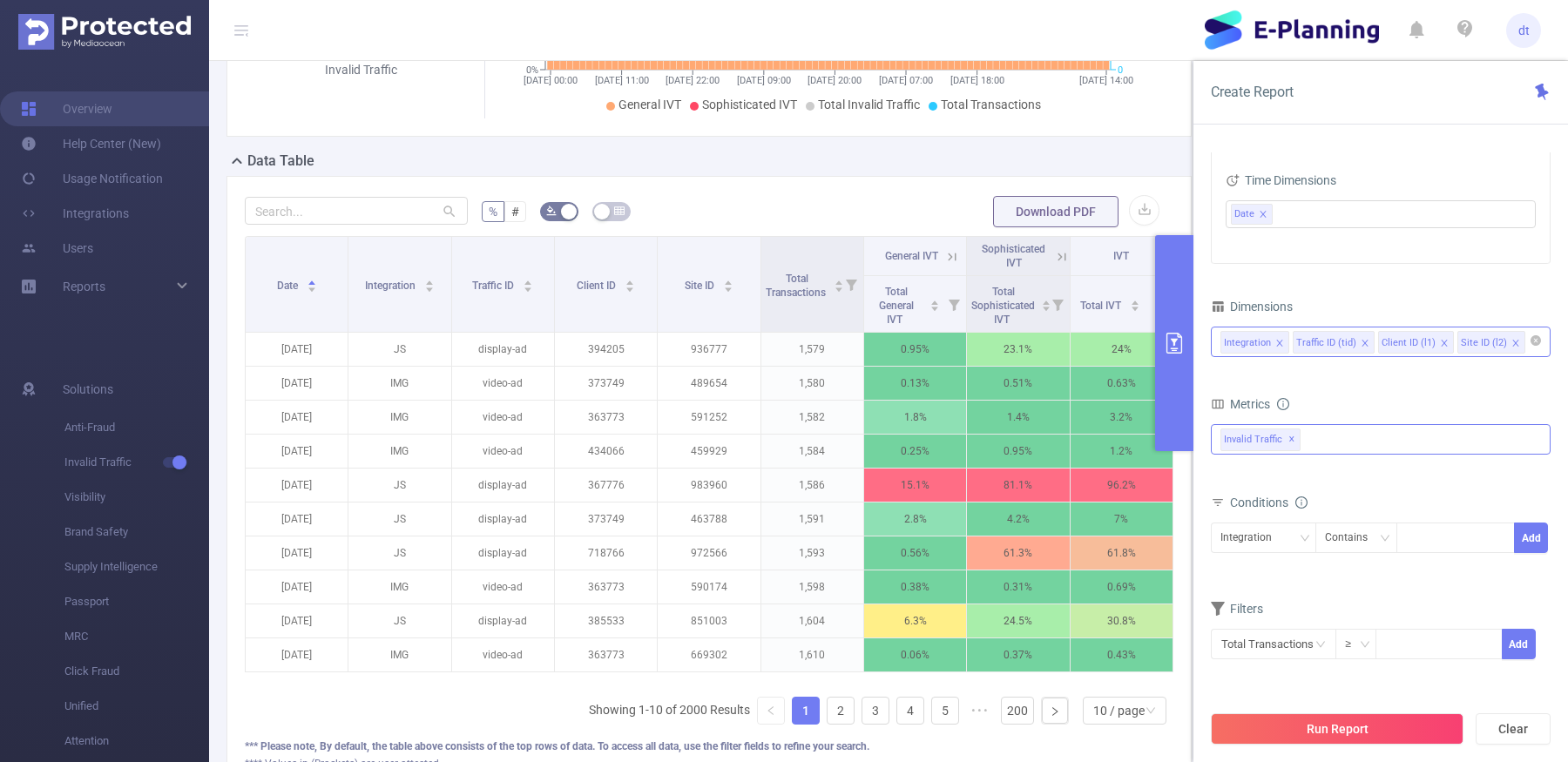
click at [1317, 433] on div "Invalid Traffic ✕" at bounding box center [1380, 439] width 339 height 31
click at [1233, 445] on span at bounding box center [1239, 447] width 14 height 14
click at [1331, 725] on button "Run Report" at bounding box center [1337, 730] width 252 height 31
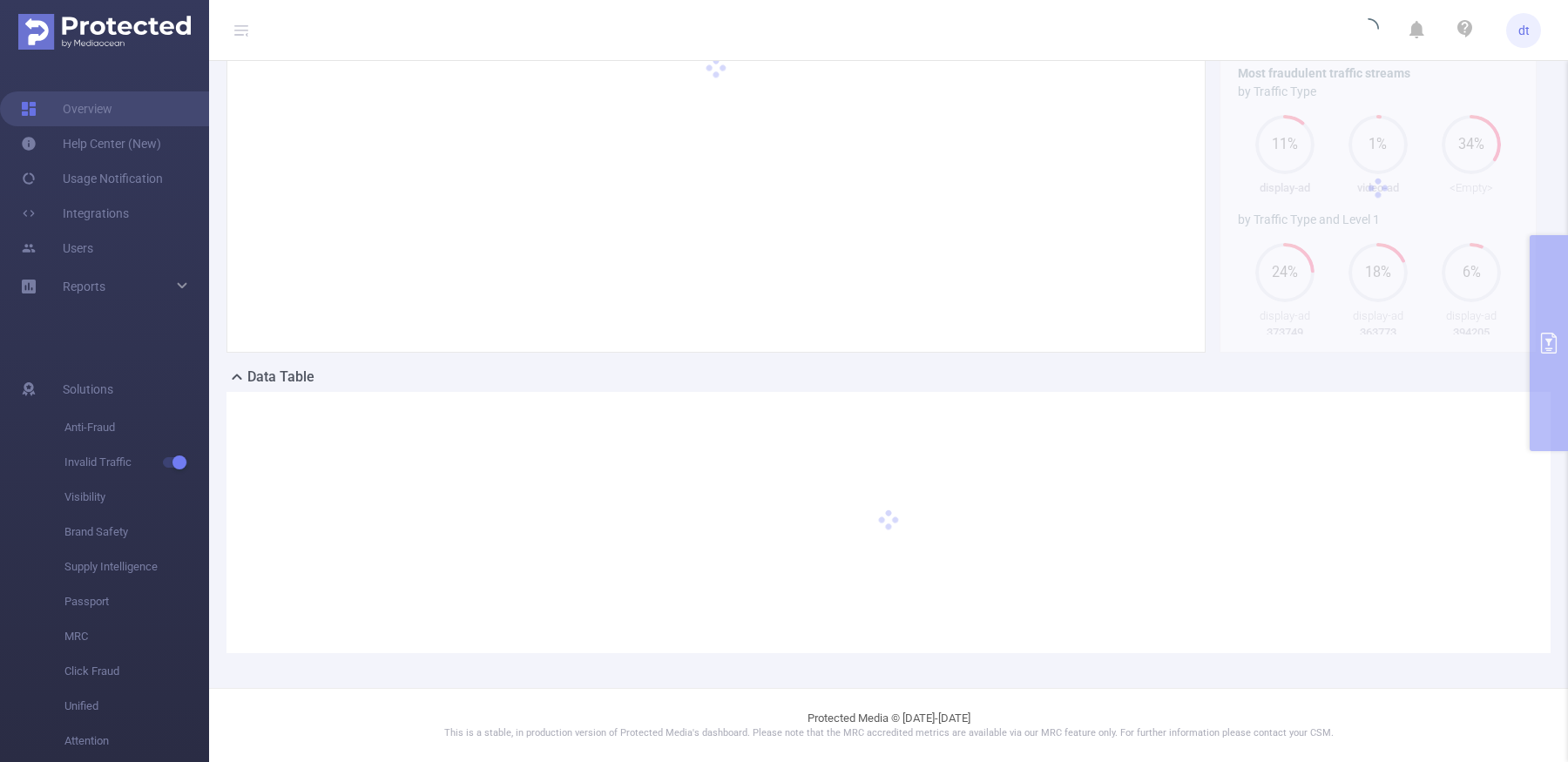
scroll to position [98, 0]
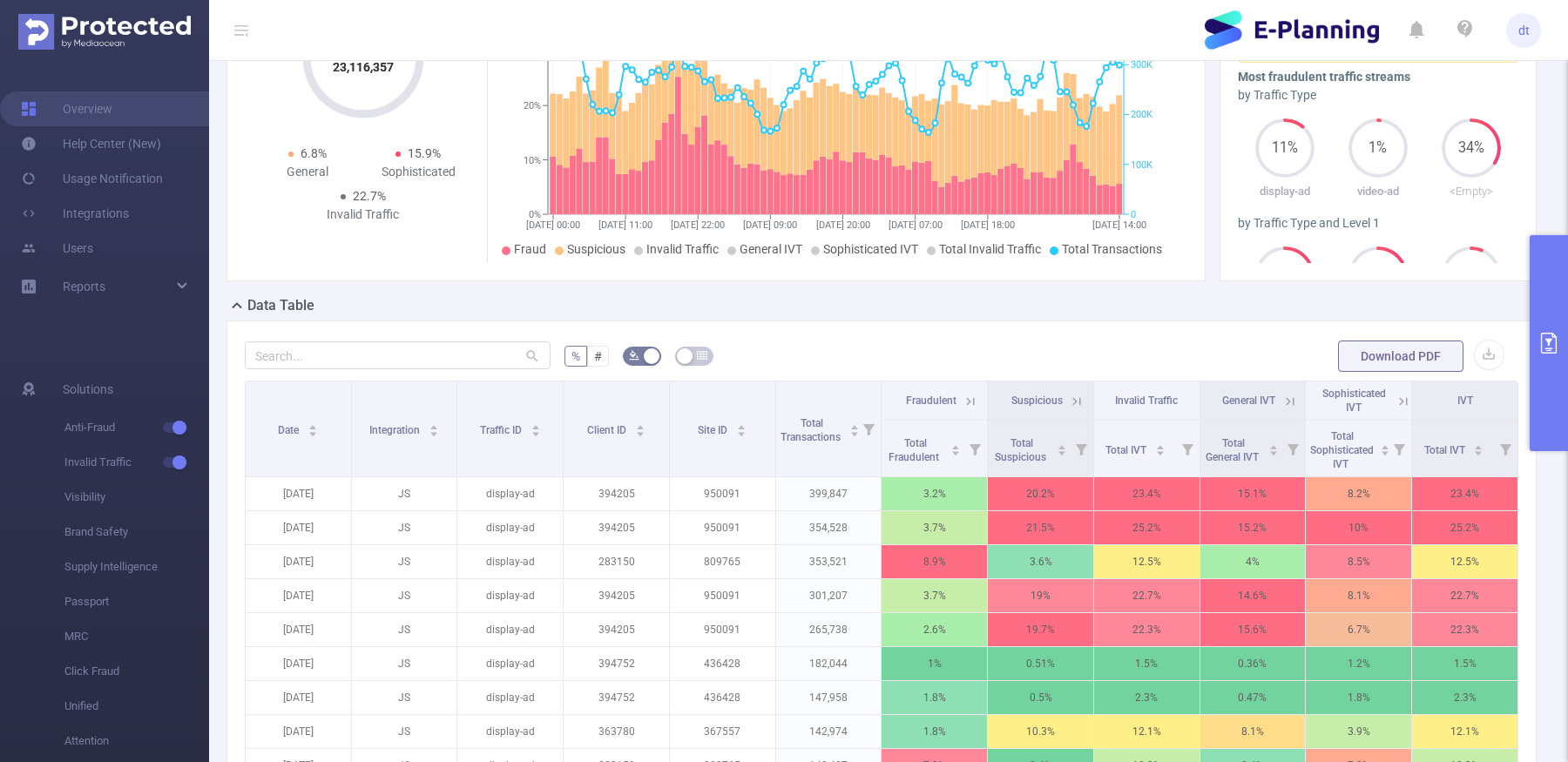
scroll to position [242, 0]
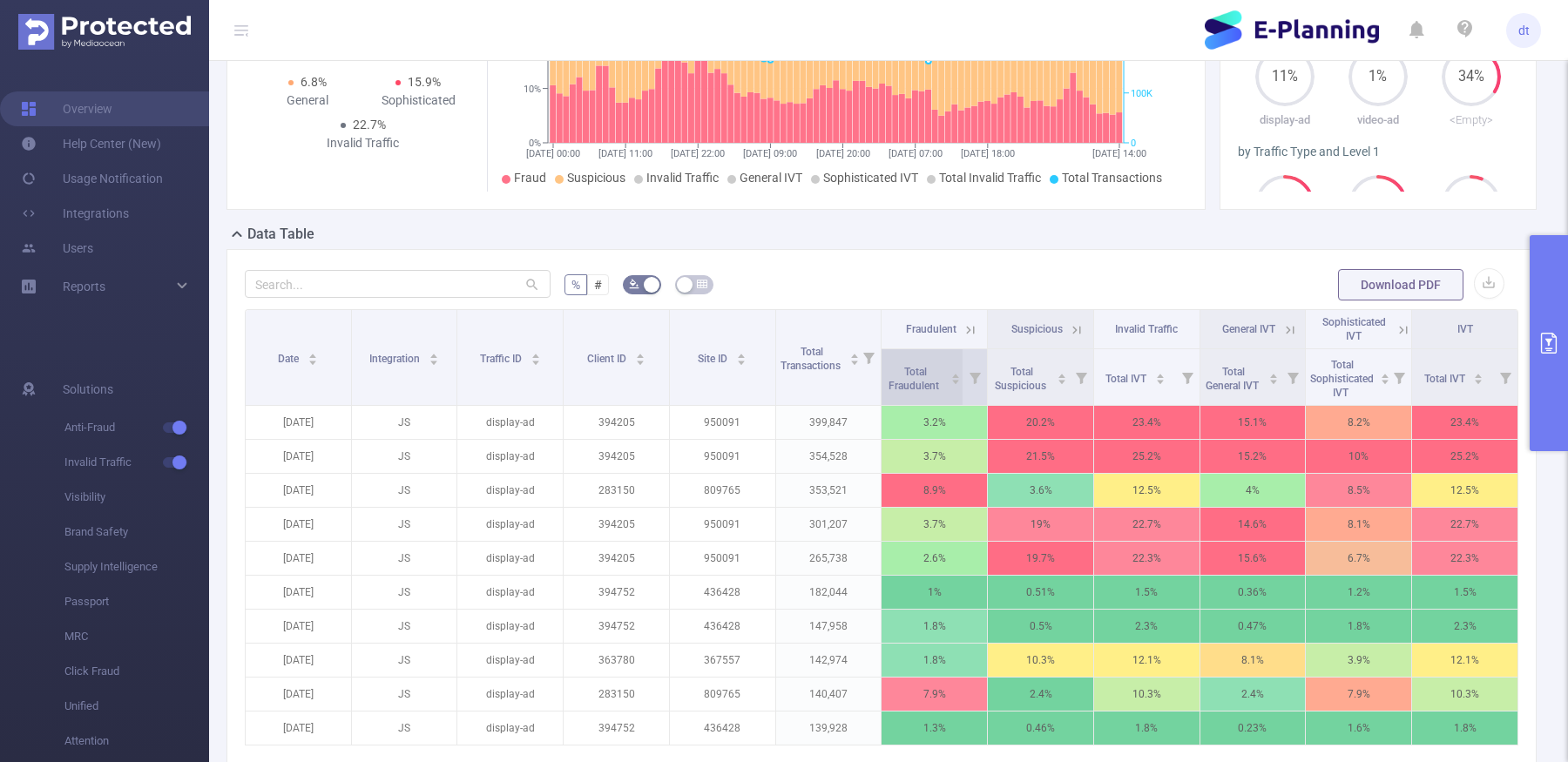
click at [954, 374] on icon "icon: caret-up" at bounding box center [956, 375] width 7 height 5
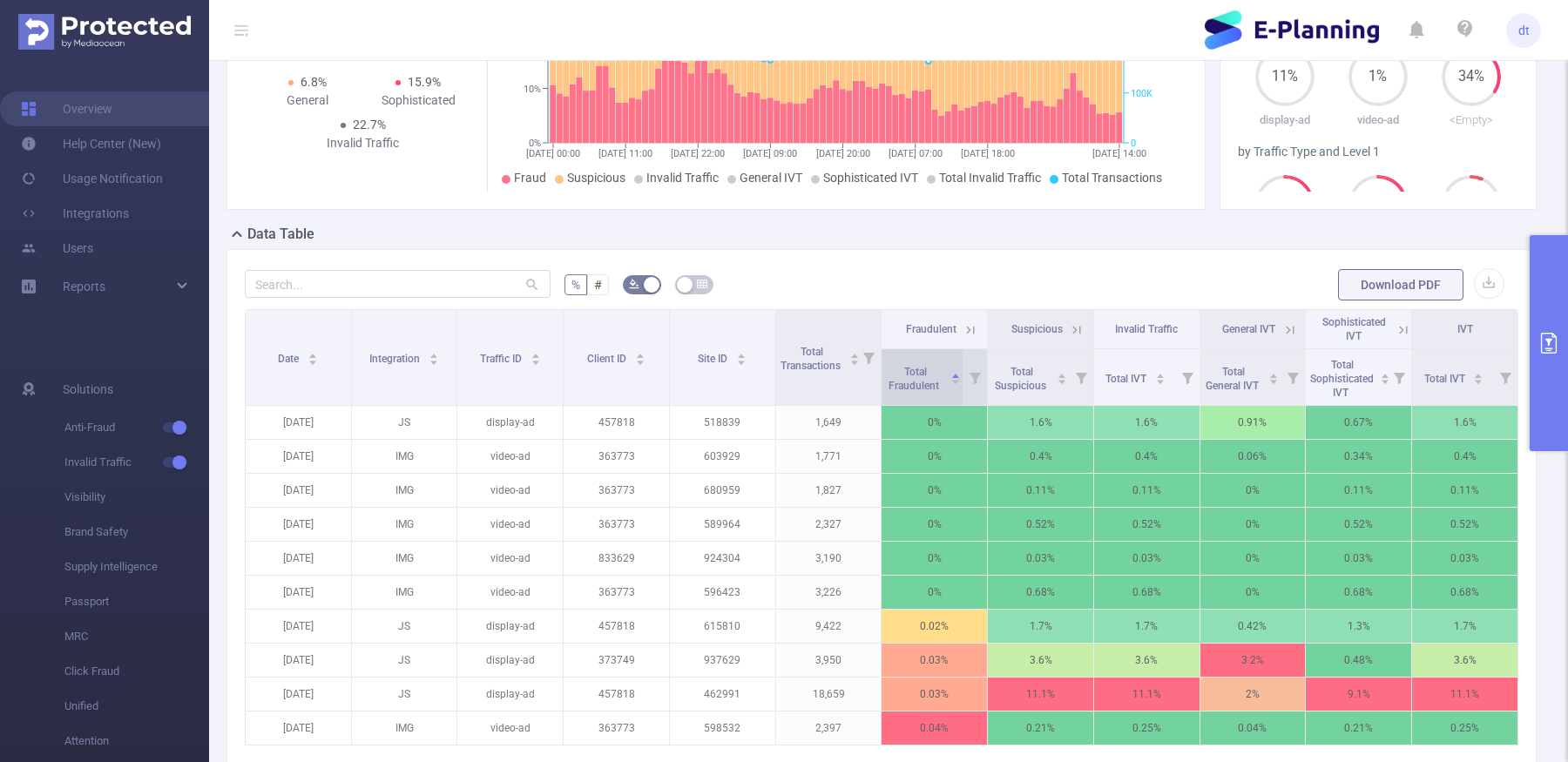
click at [954, 374] on icon "icon: caret-up" at bounding box center [956, 375] width 7 height 5
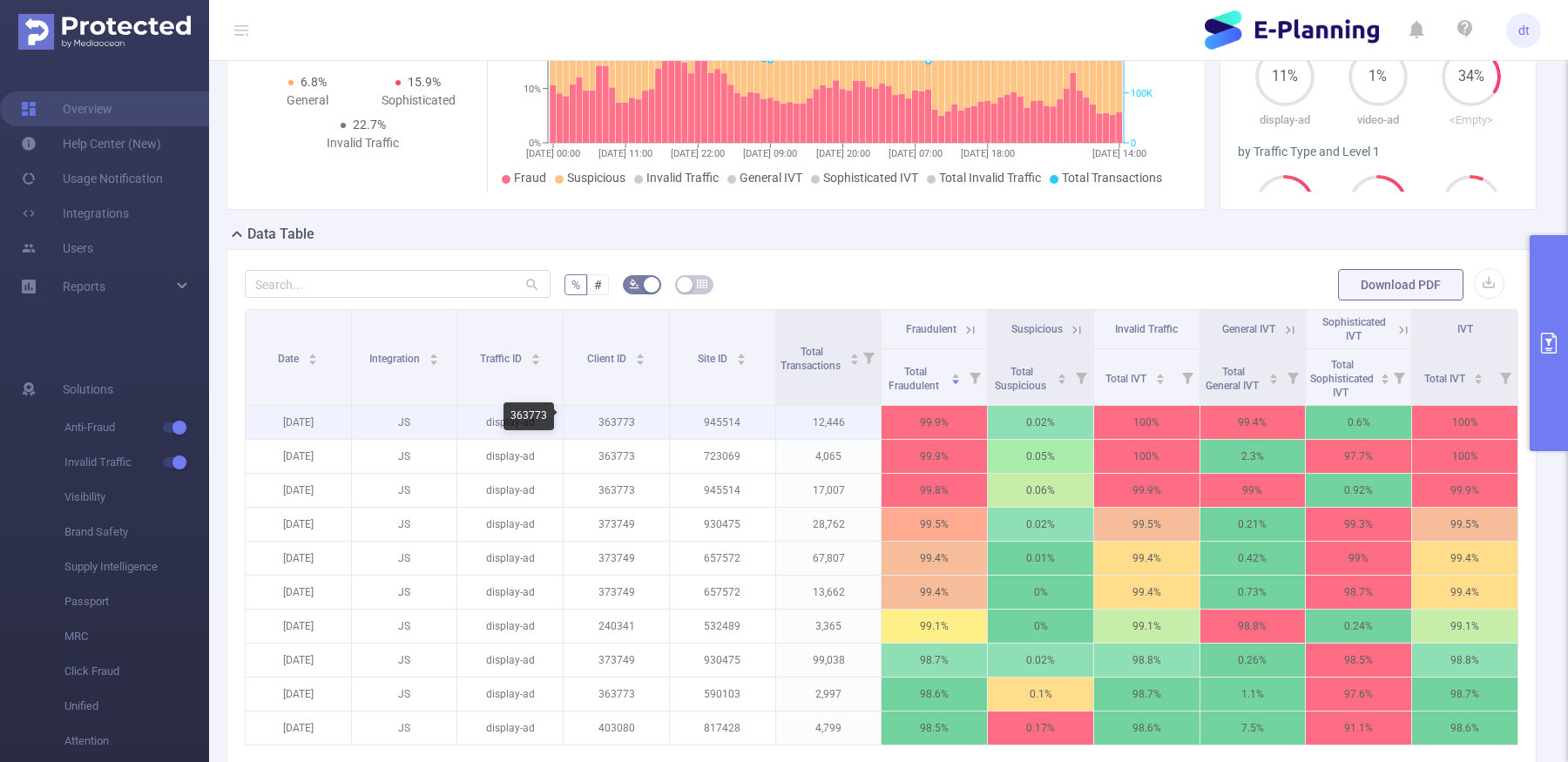
click at [619, 425] on p "363773" at bounding box center [617, 423] width 105 height 33
copy p "363773"
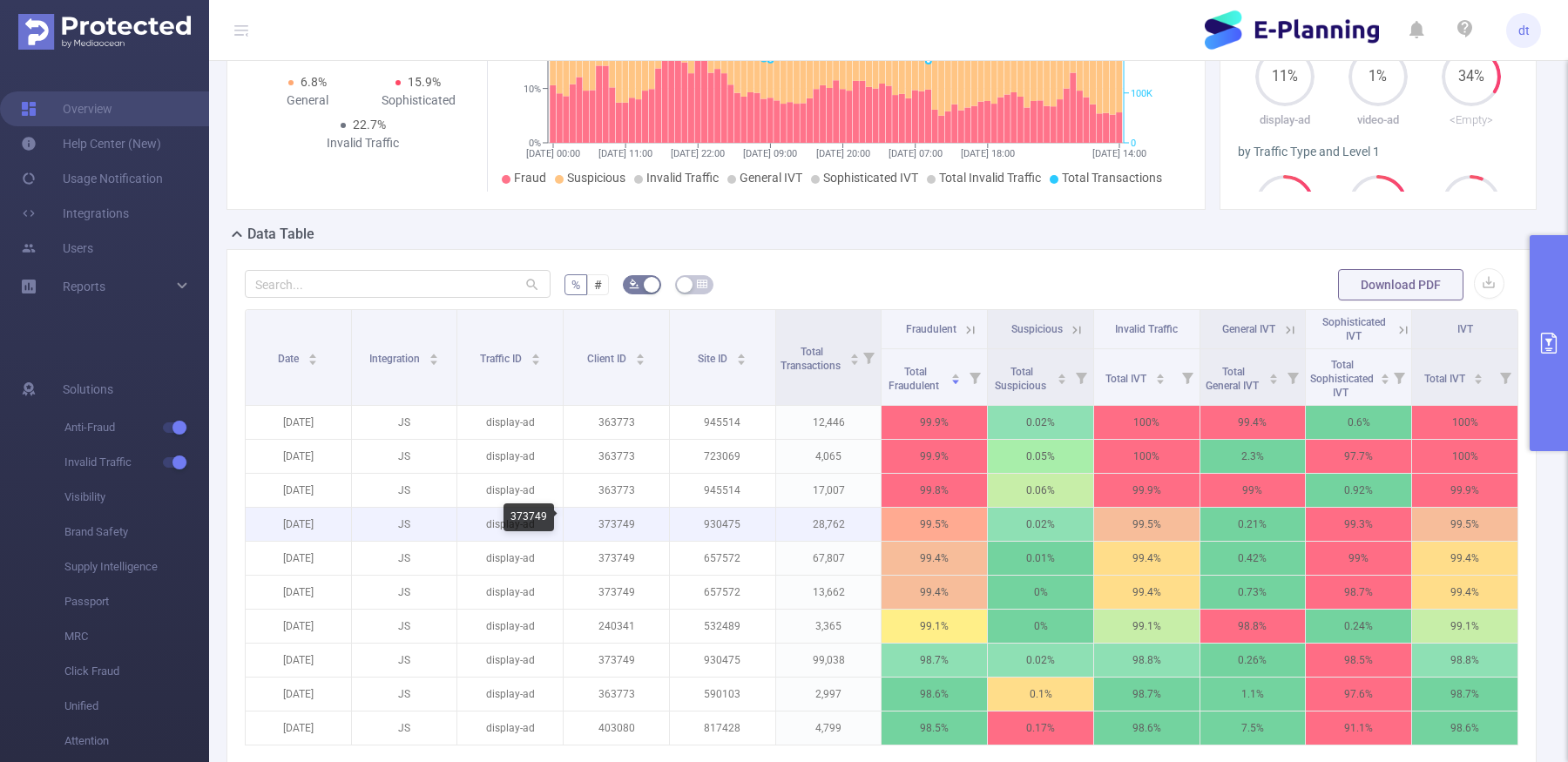
click at [610, 519] on p "373749" at bounding box center [617, 524] width 105 height 33
copy p "373749"
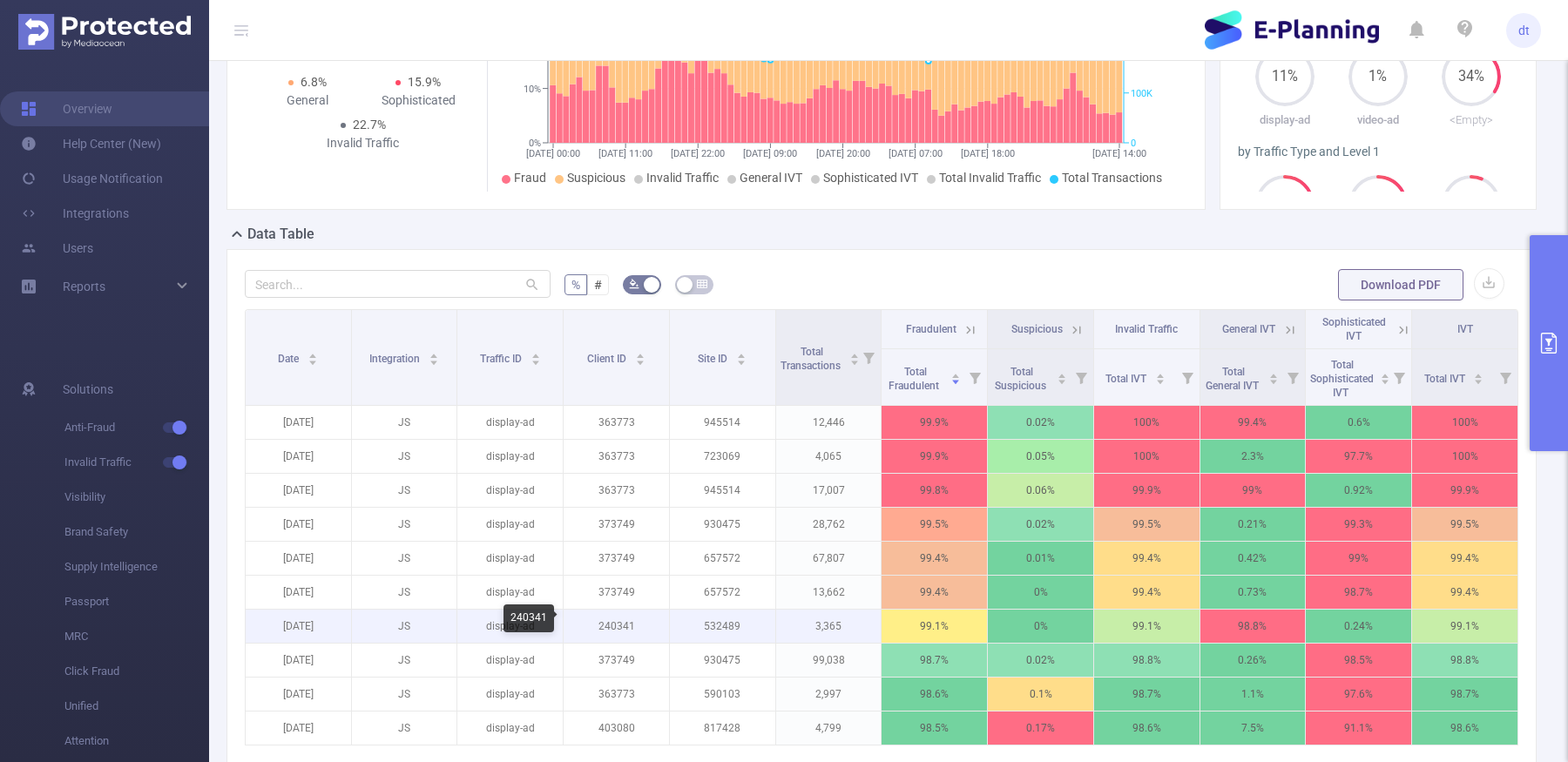
click at [625, 623] on p "240341" at bounding box center [617, 627] width 105 height 33
copy p "240341"
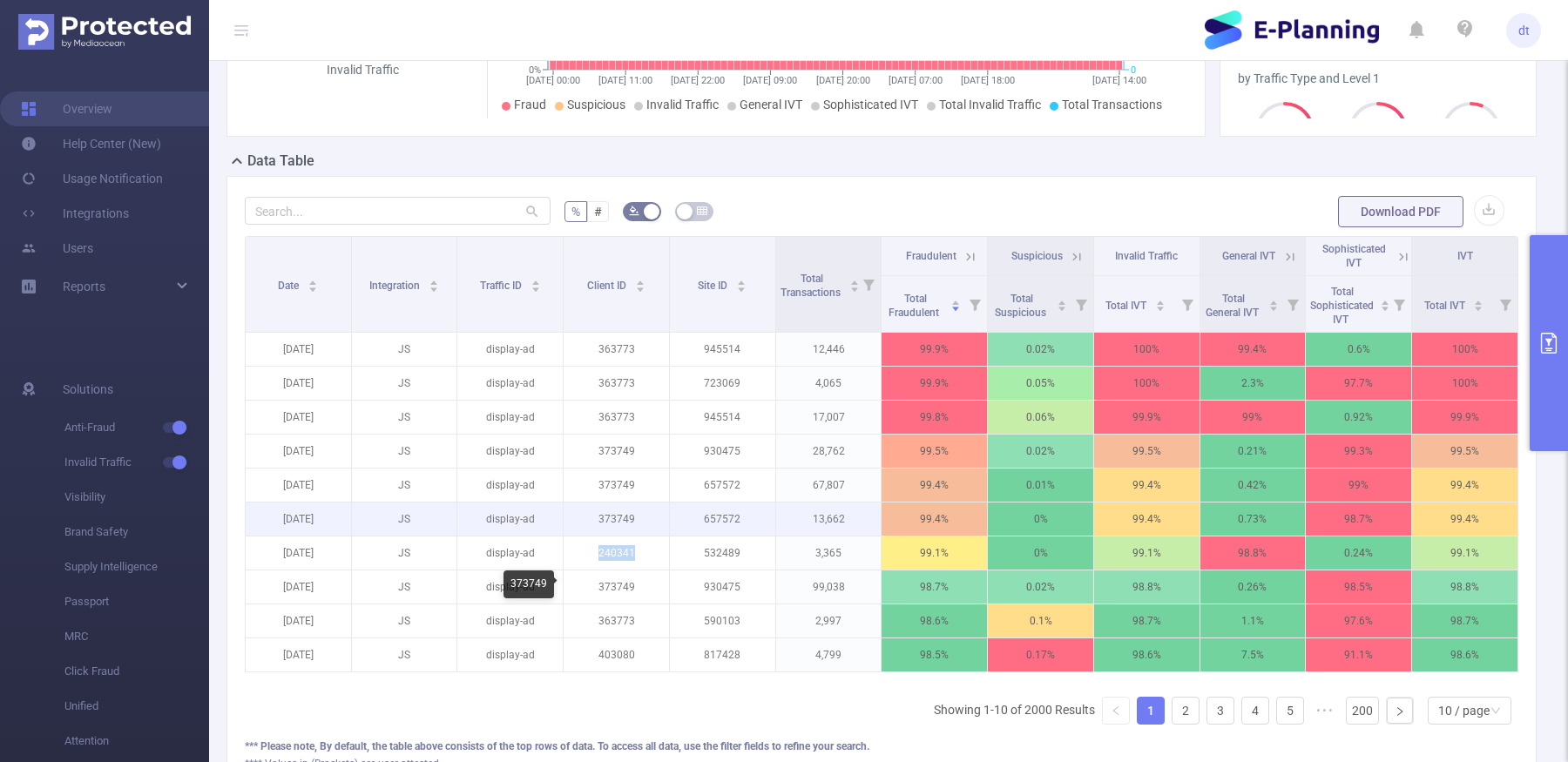
scroll to position [326, 0]
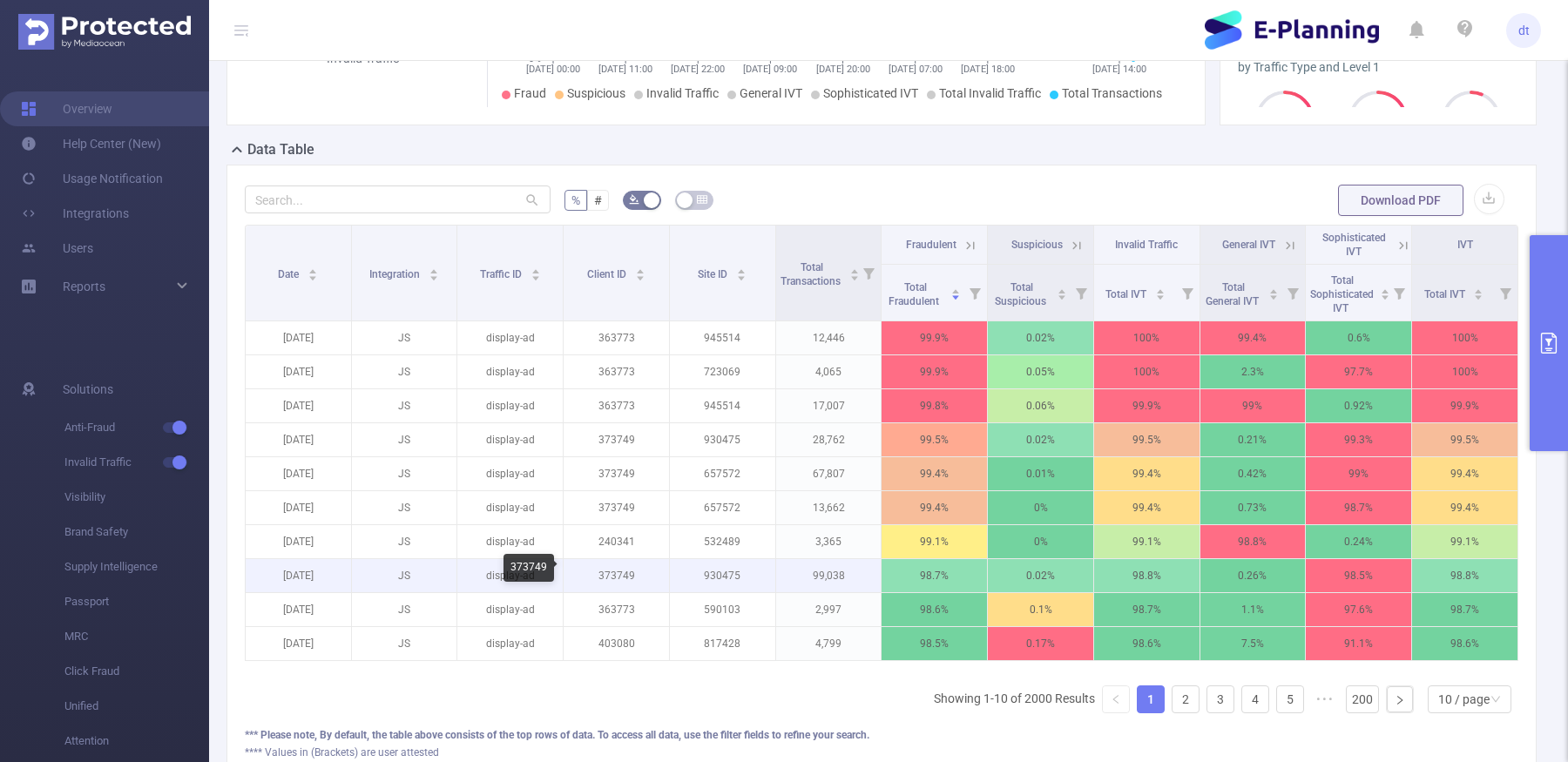
click at [621, 574] on p "373749" at bounding box center [617, 576] width 105 height 33
copy p "373749"
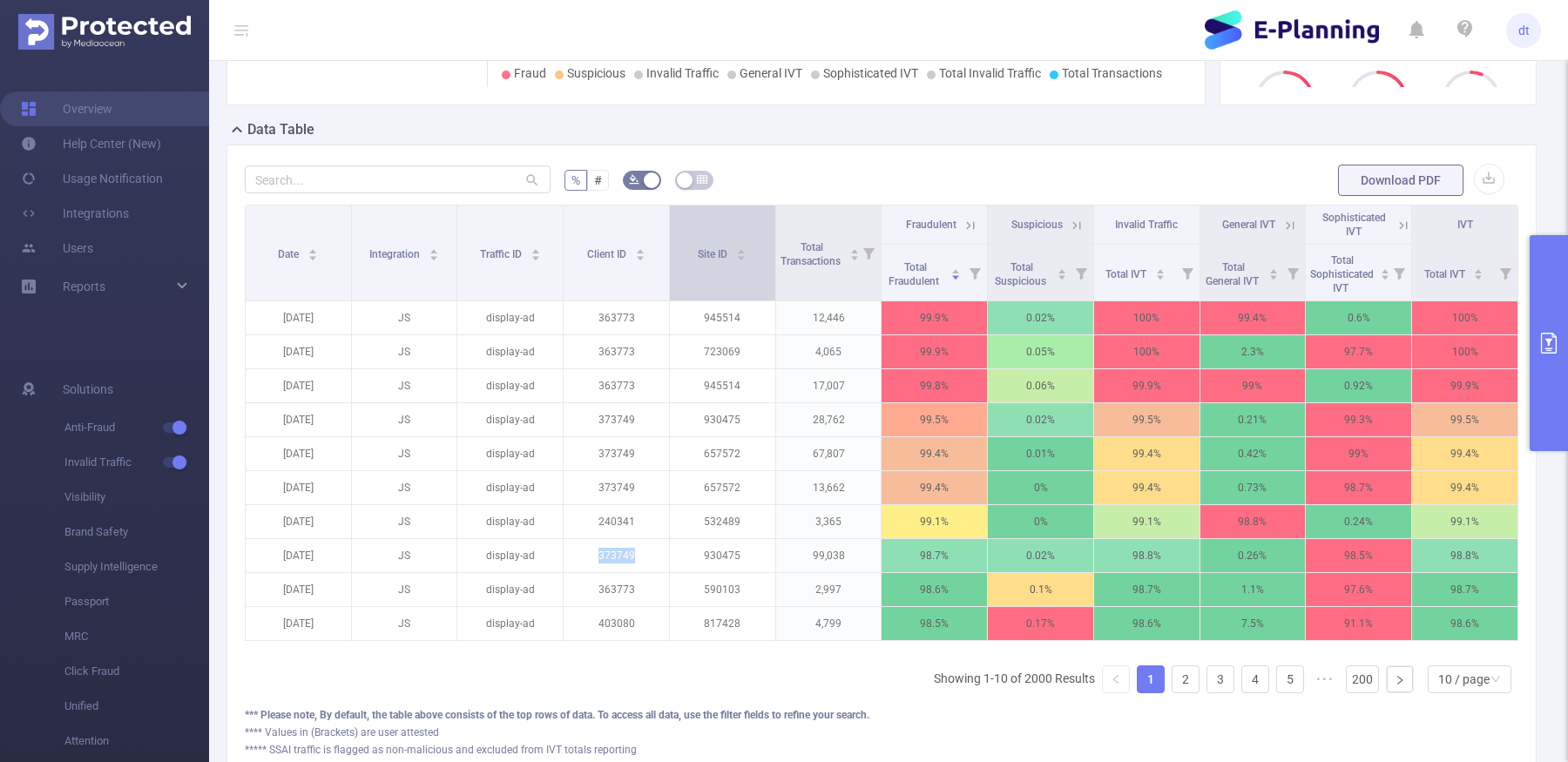
scroll to position [362, 0]
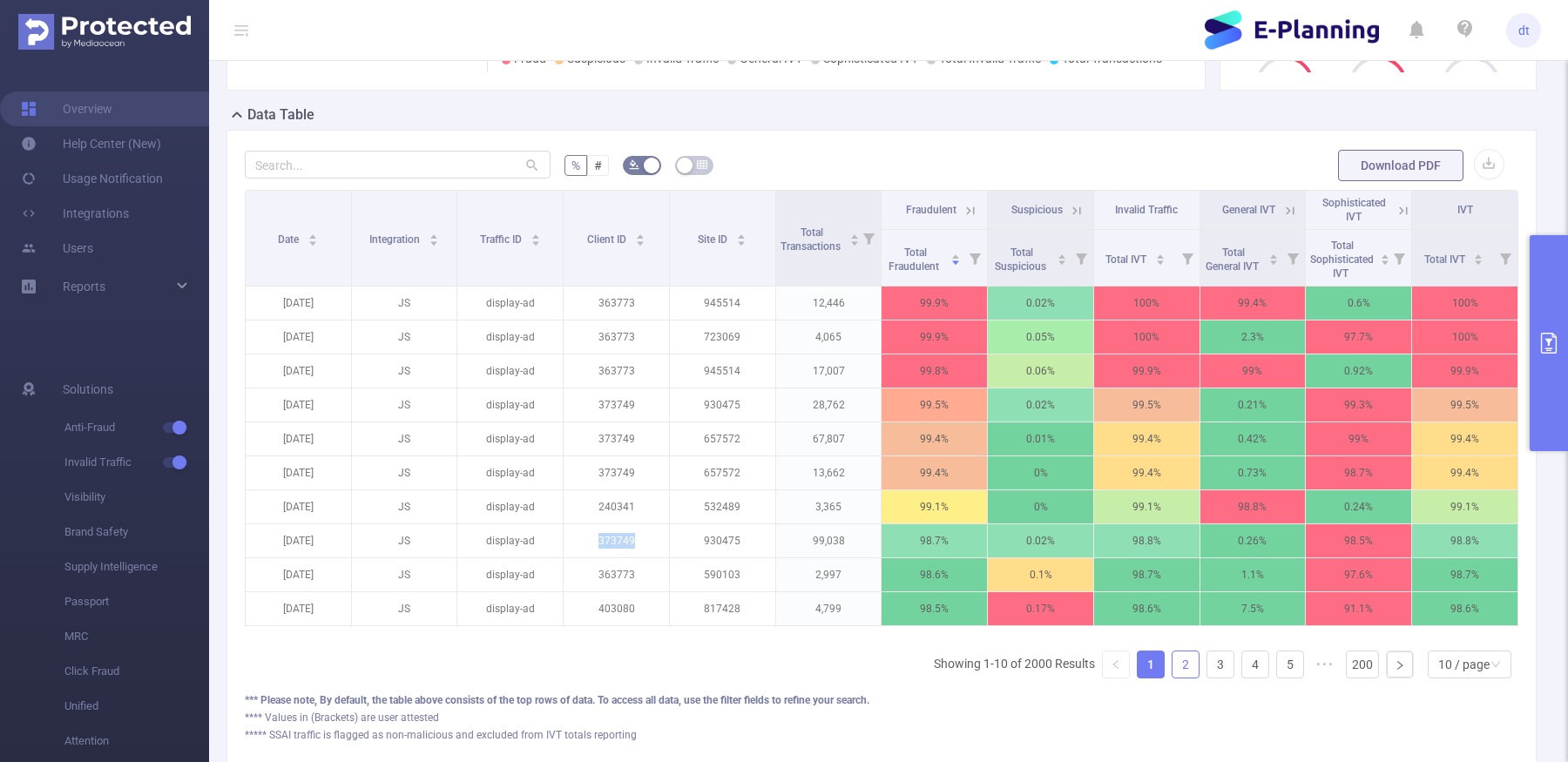
click at [1188, 657] on link "2" at bounding box center [1185, 665] width 26 height 26
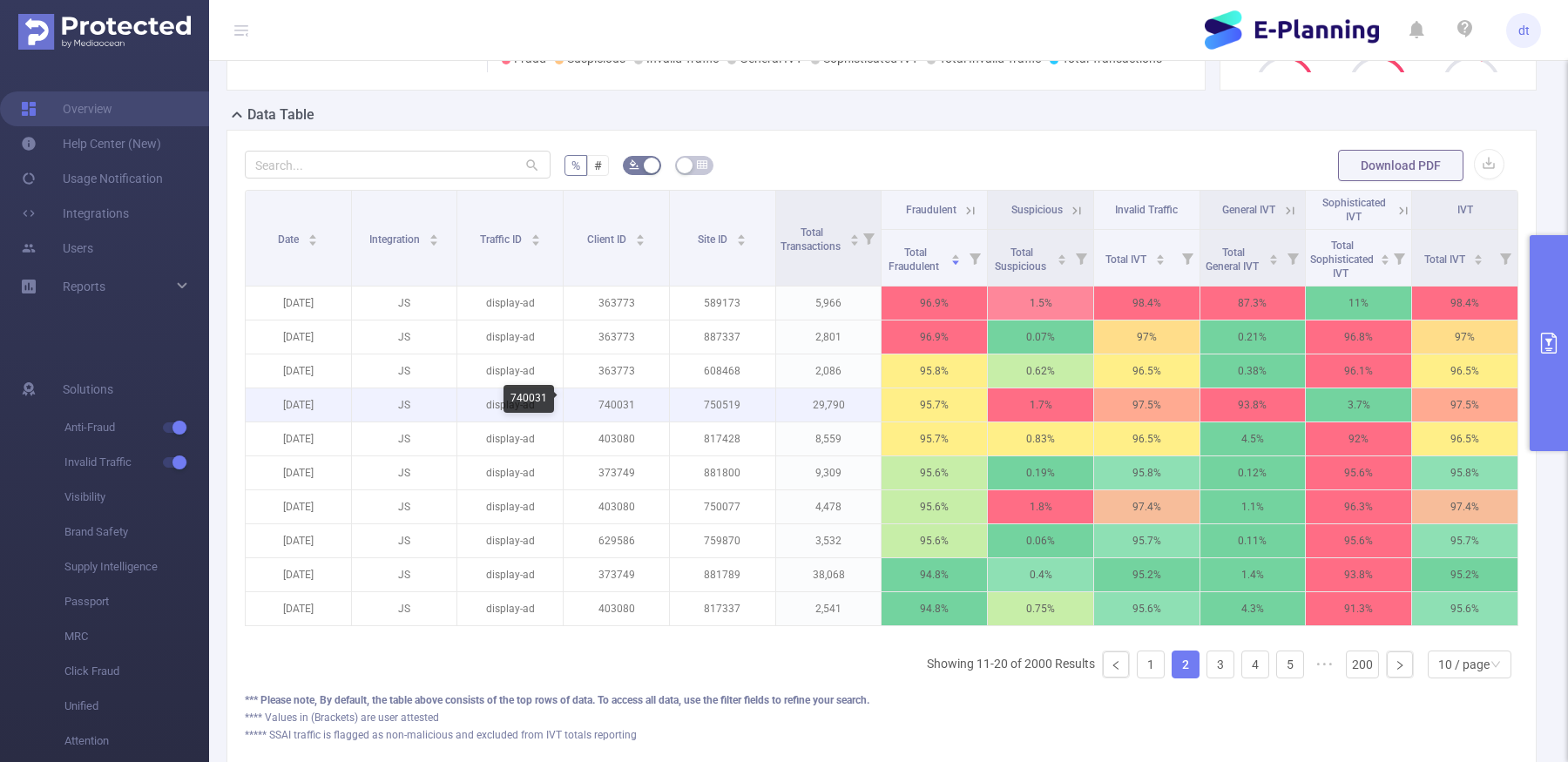
click at [612, 404] on p "740031" at bounding box center [617, 405] width 105 height 33
copy p "740031"
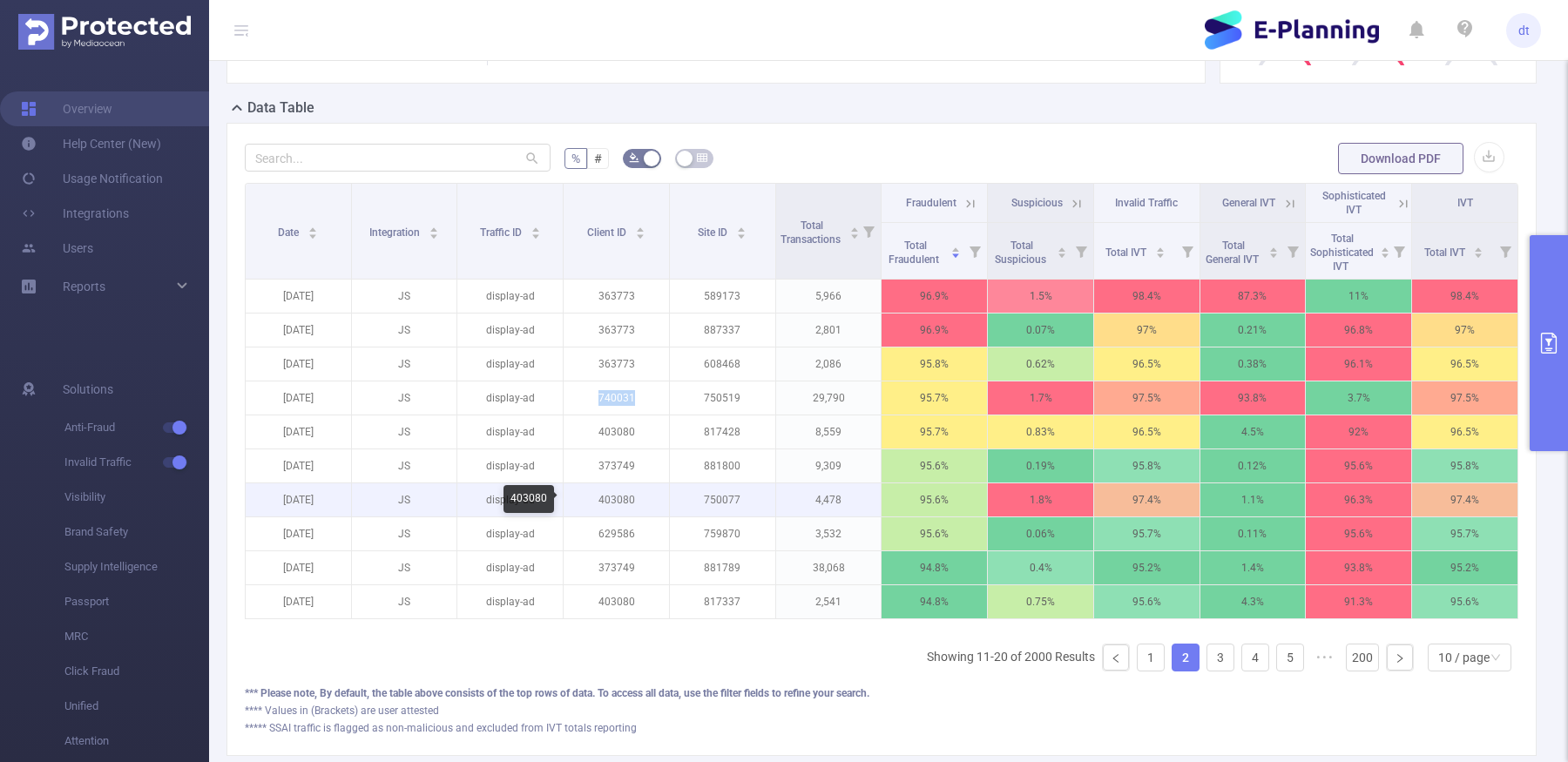
scroll to position [372, 0]
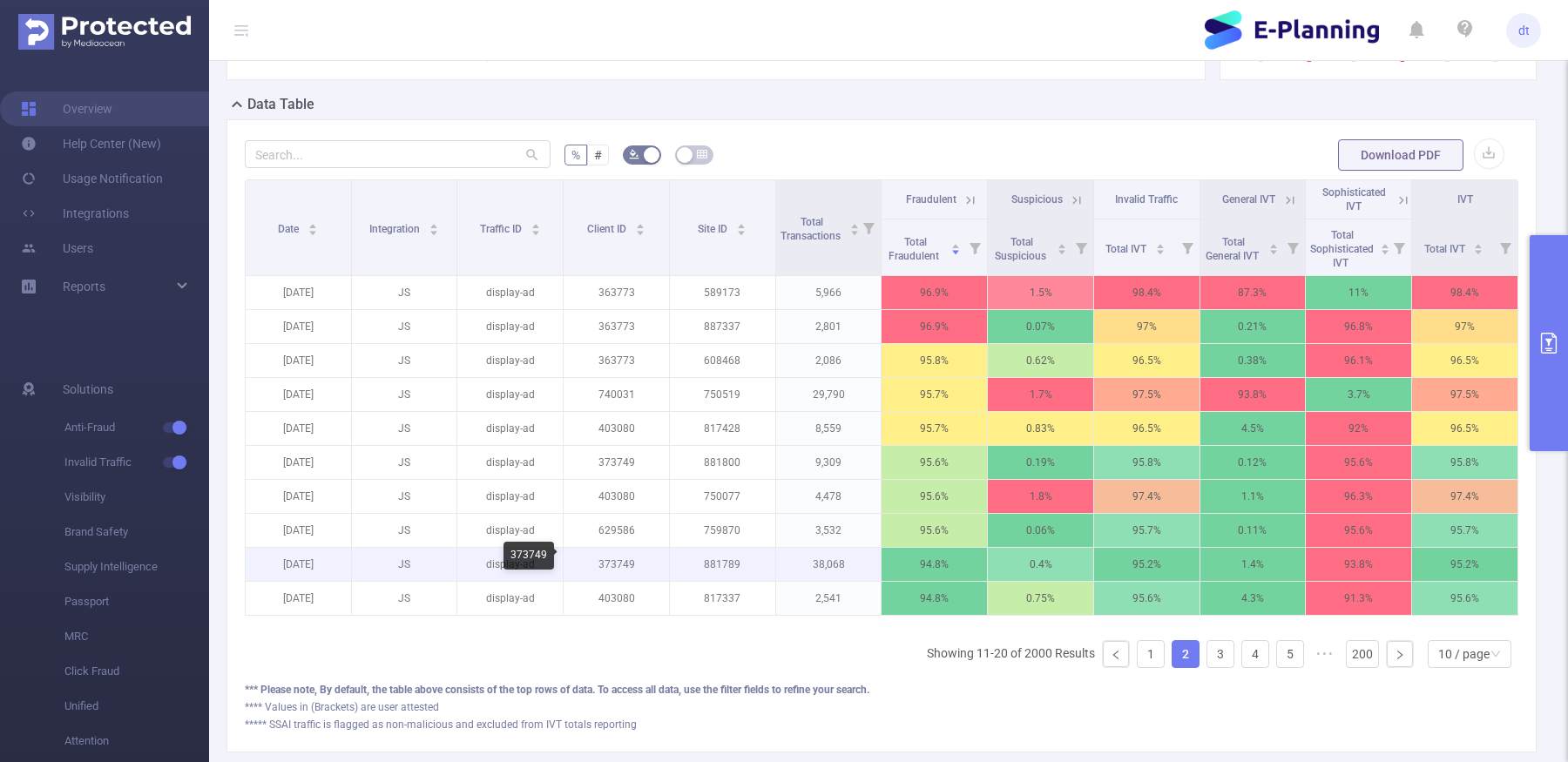
click at [622, 550] on p "373749" at bounding box center [617, 565] width 105 height 33
click at [622, 554] on p "373749" at bounding box center [617, 565] width 105 height 33
copy p "373749"
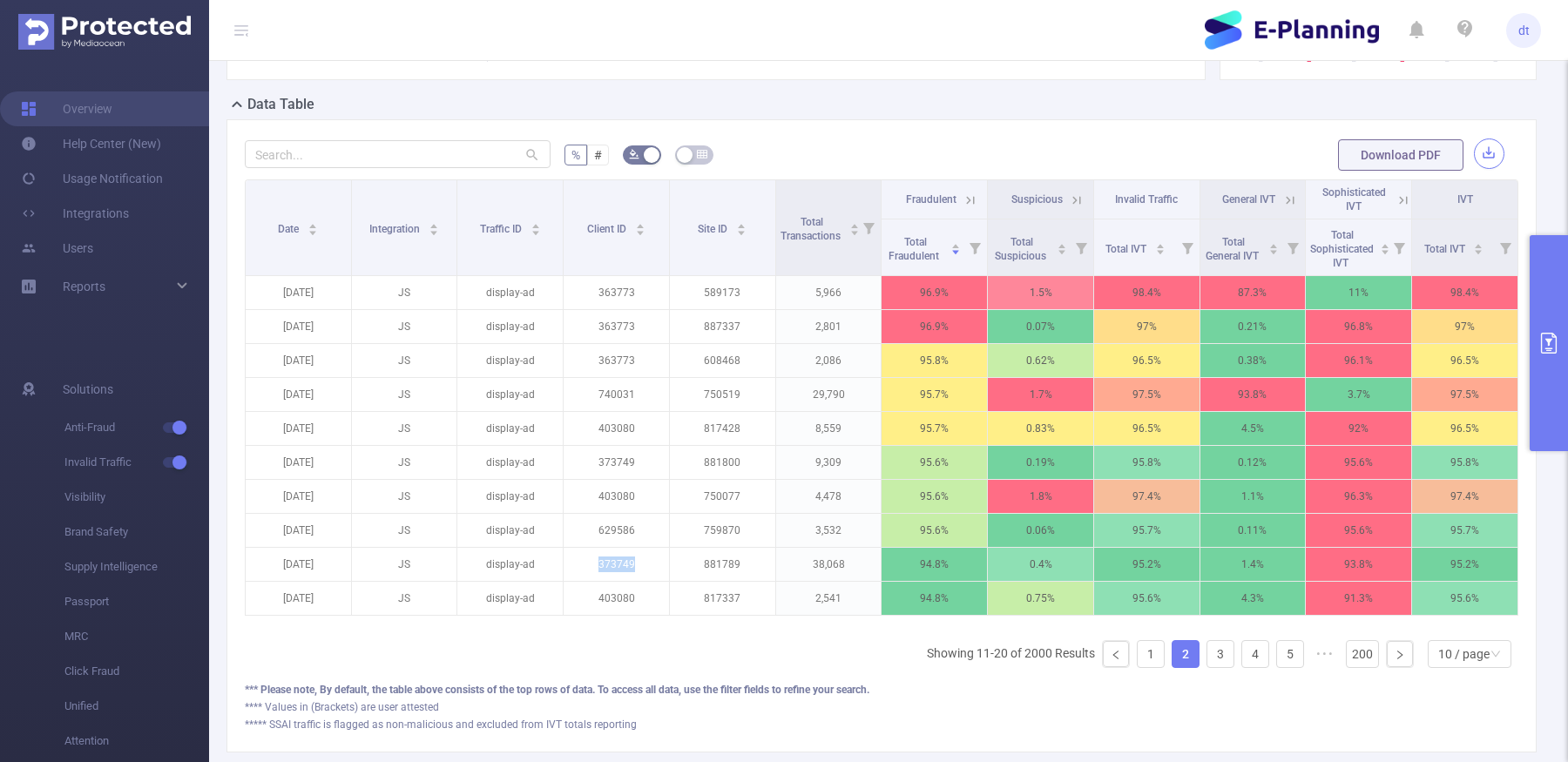
click at [1331, 154] on button "button" at bounding box center [1488, 154] width 31 height 31
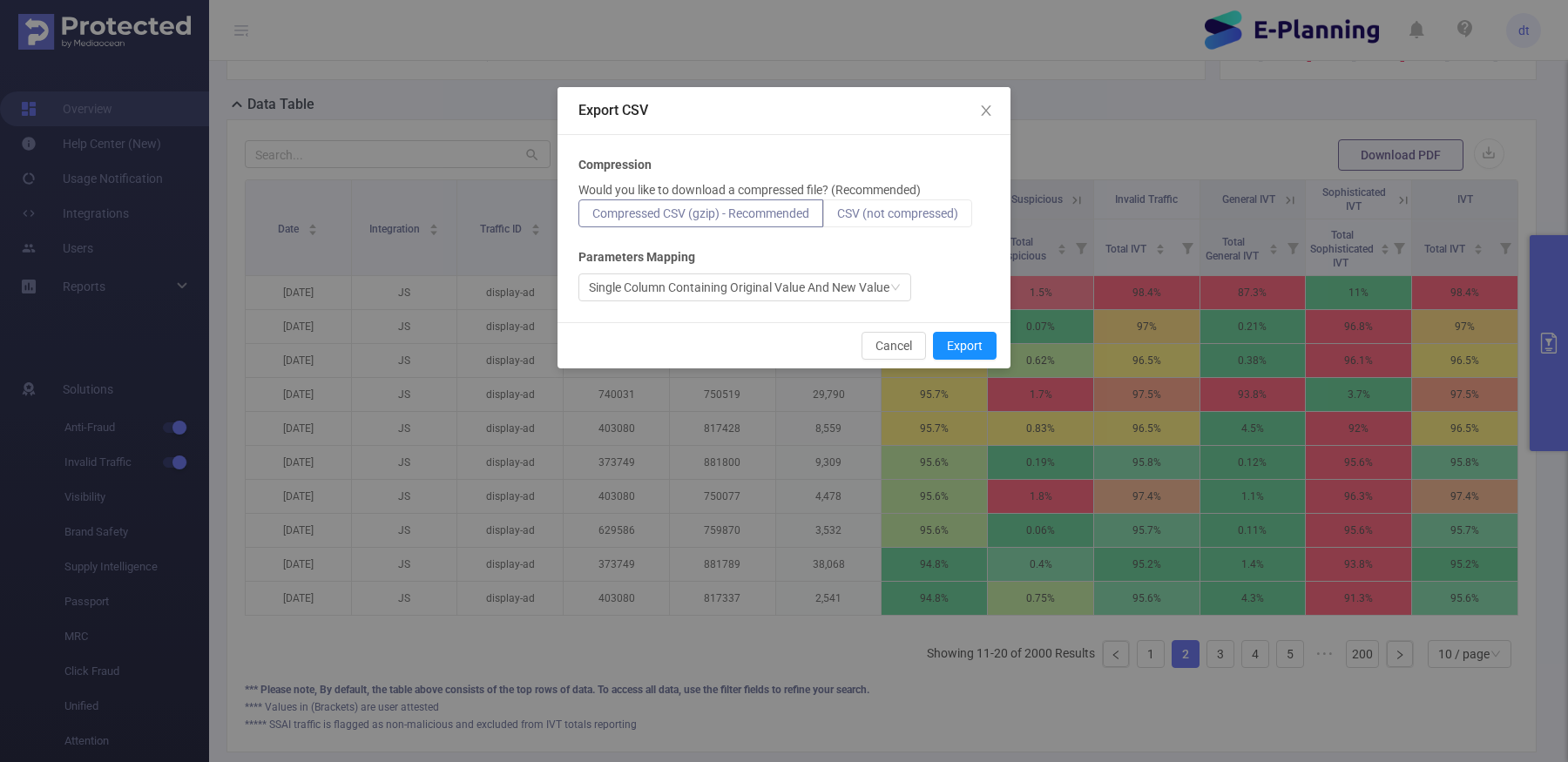
click at [915, 218] on span "CSV (not compressed)" at bounding box center [897, 213] width 121 height 14
click at [837, 218] on input "CSV (not compressed)" at bounding box center [837, 218] width 0 height 0
click at [966, 348] on button "Export" at bounding box center [964, 346] width 64 height 28
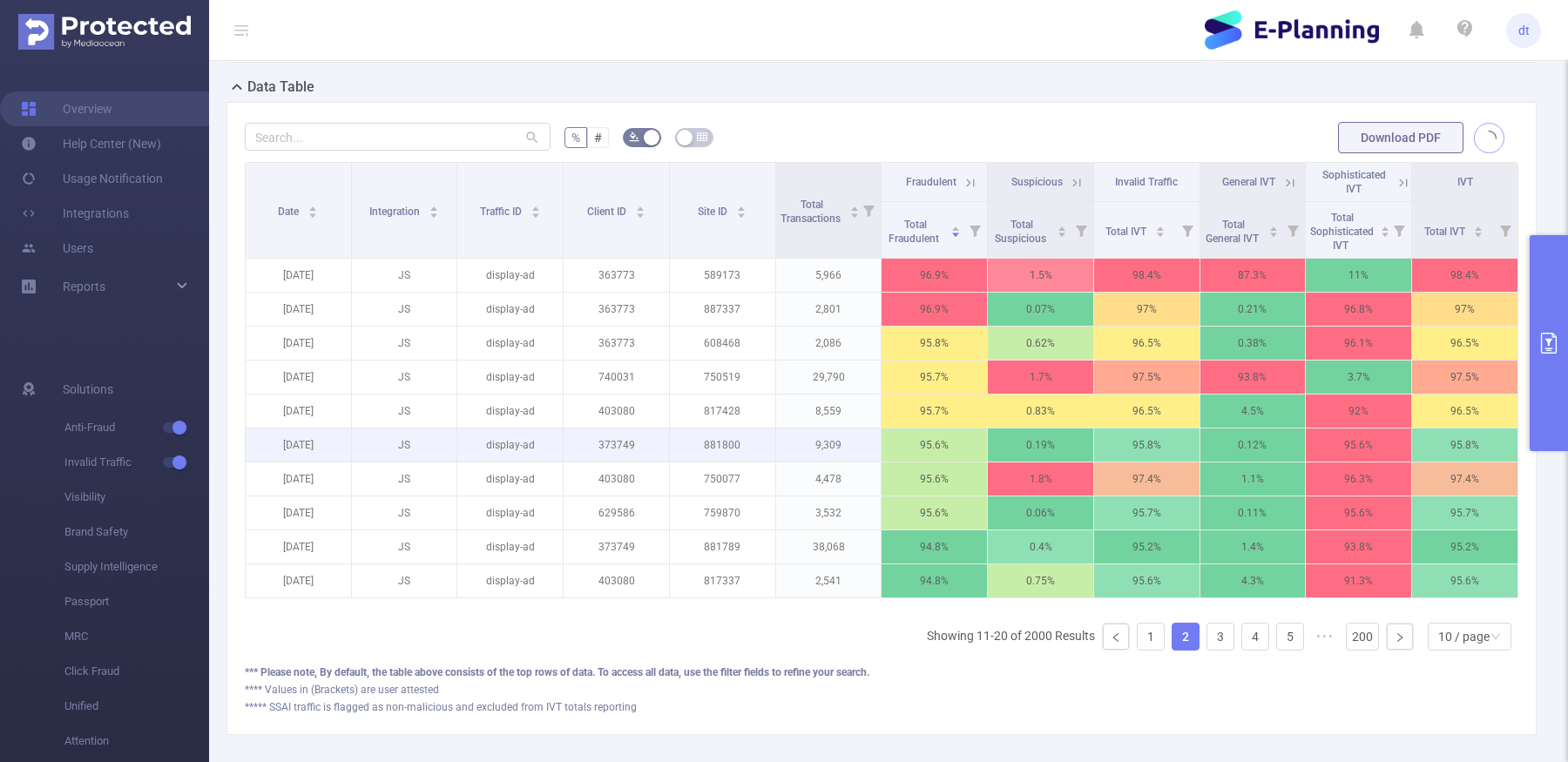
scroll to position [395, 0]
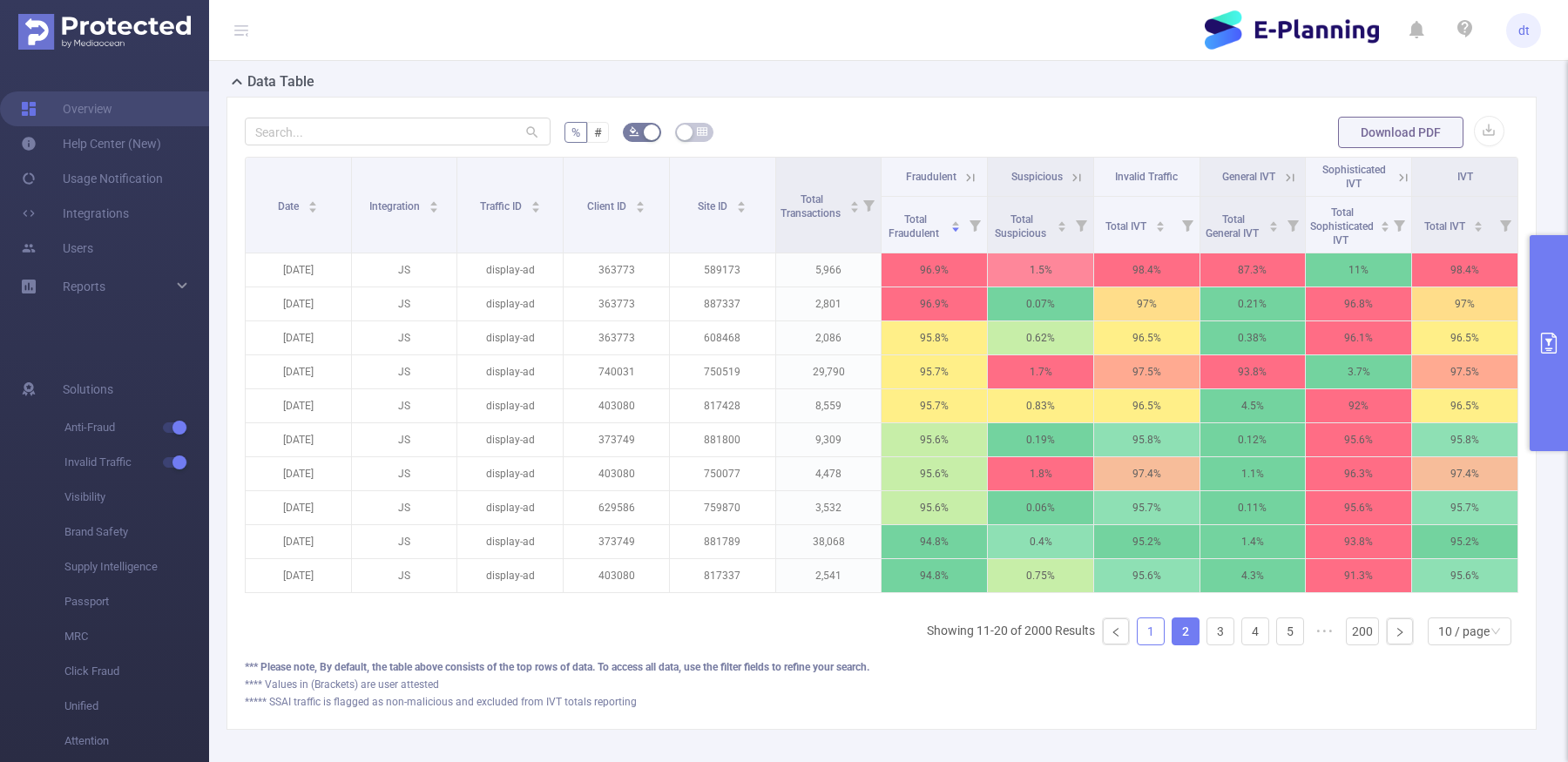
click at [1150, 632] on link "1" at bounding box center [1150, 632] width 26 height 26
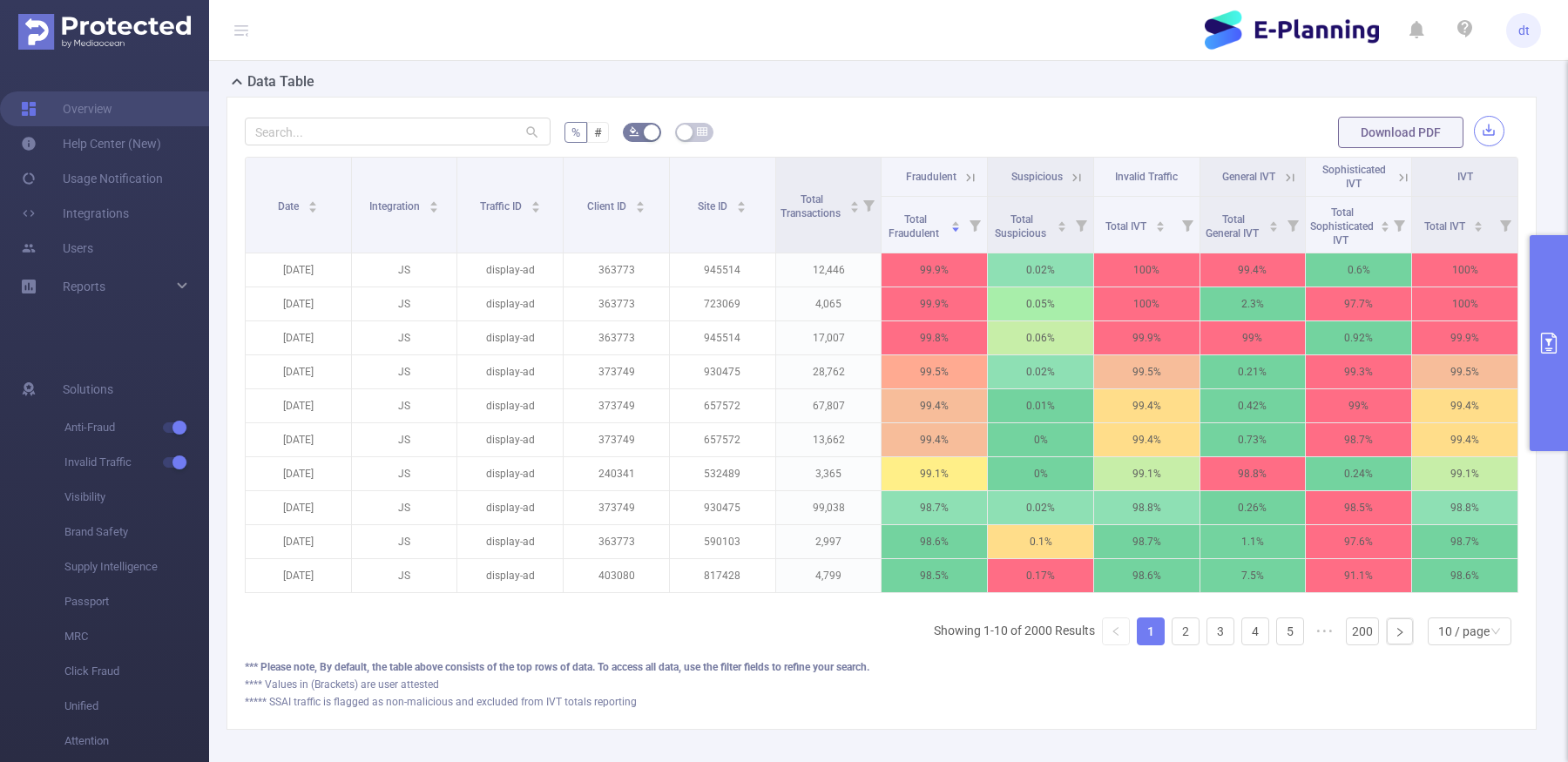
click at [1331, 132] on button "button" at bounding box center [1488, 130] width 31 height 31
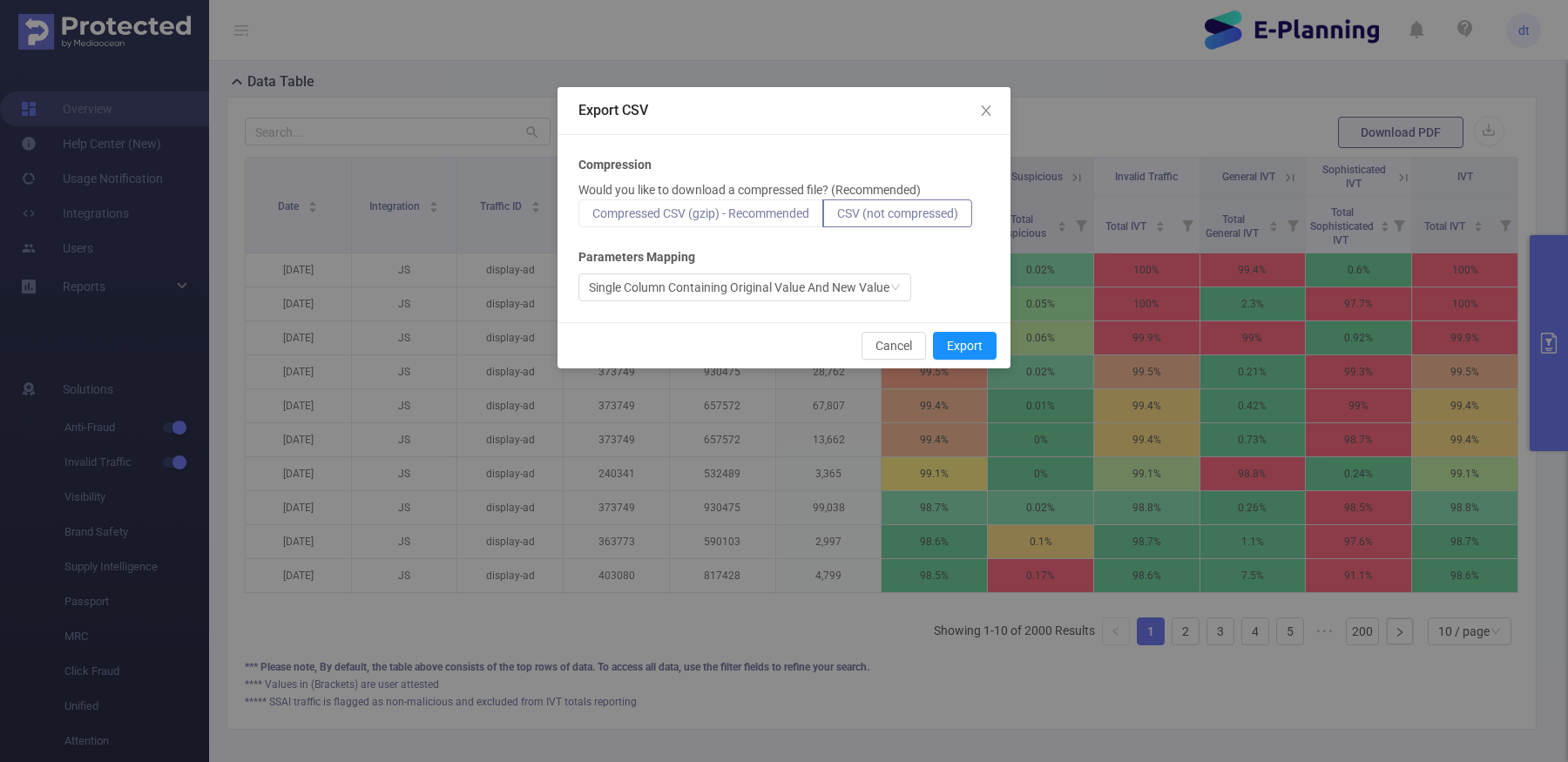
click at [787, 200] on label "Compressed CSV (gzip) - Recommended" at bounding box center [701, 214] width 245 height 28
click at [593, 218] on input "Compressed CSV (gzip) - Recommended" at bounding box center [593, 218] width 0 height 0
click at [977, 353] on button "Export" at bounding box center [964, 346] width 64 height 28
